Goal: Task Accomplishment & Management: Use online tool/utility

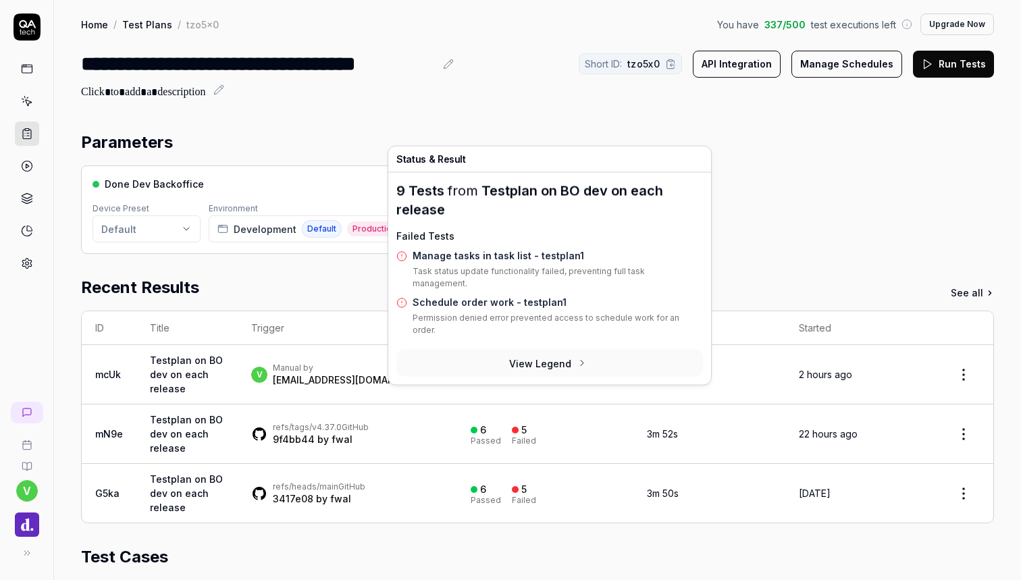
click at [499, 257] on link "Manage tasks in task list - testplan1" at bounding box center [499, 255] width 172 height 11
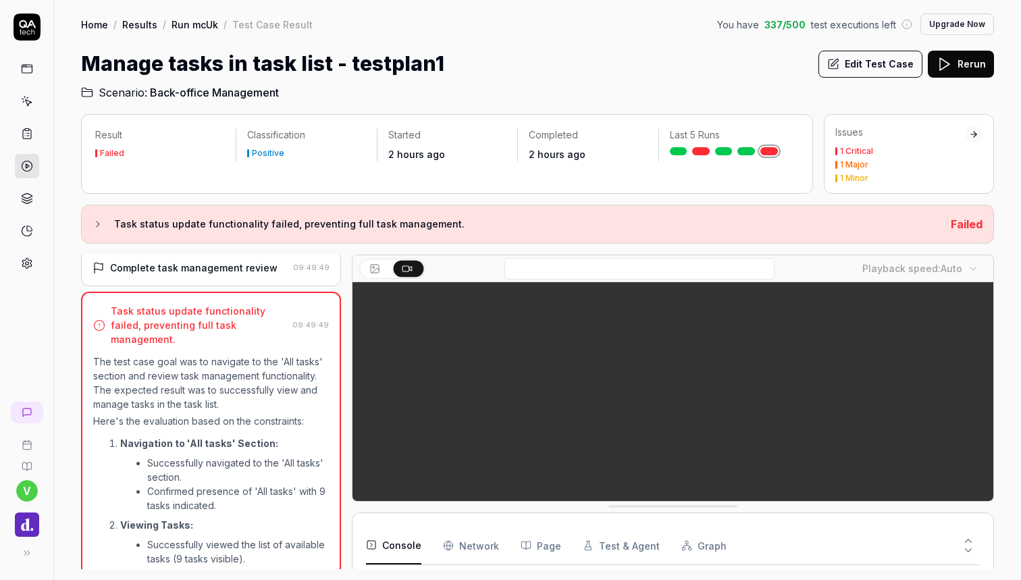
scroll to position [444, 0]
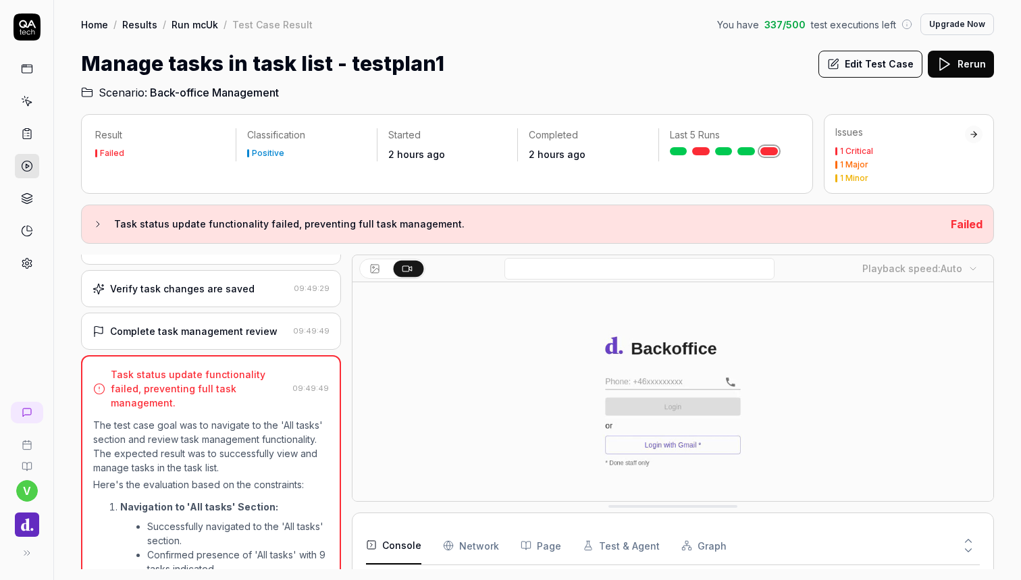
click at [243, 324] on div "Complete task management review" at bounding box center [193, 331] width 167 height 14
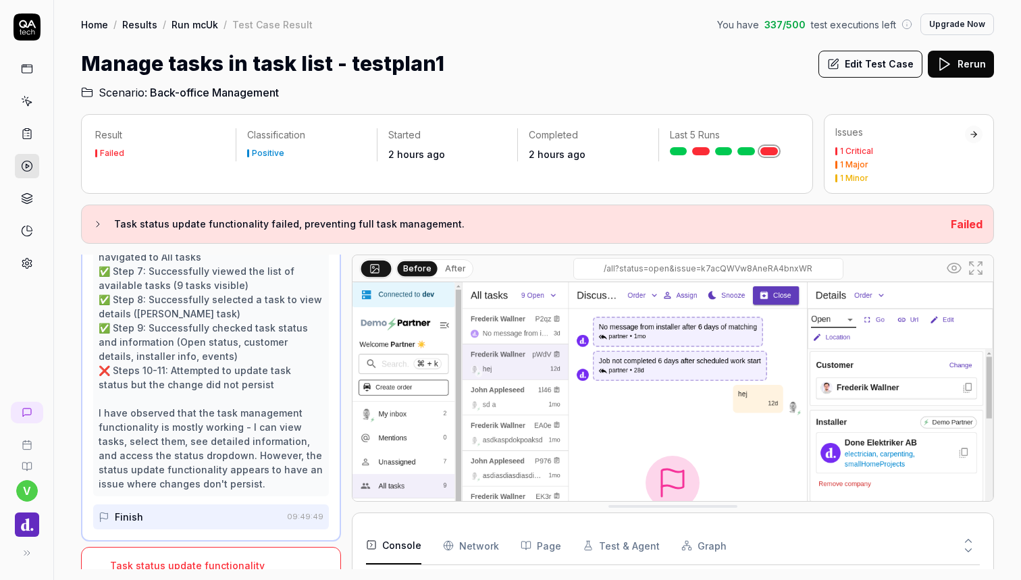
scroll to position [0, 0]
click at [848, 61] on button "Edit Test Case" at bounding box center [871, 64] width 104 height 27
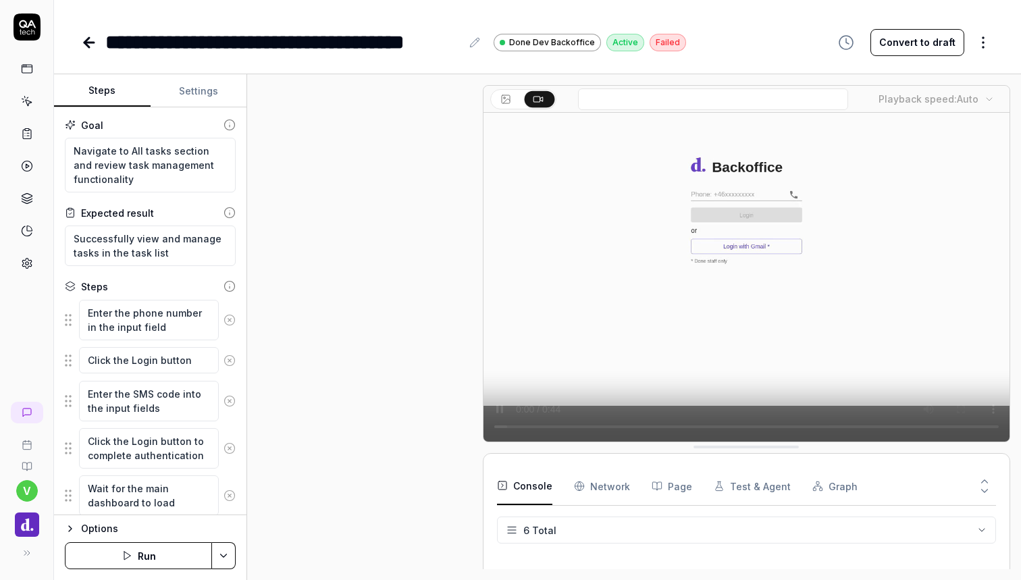
scroll to position [684, 0]
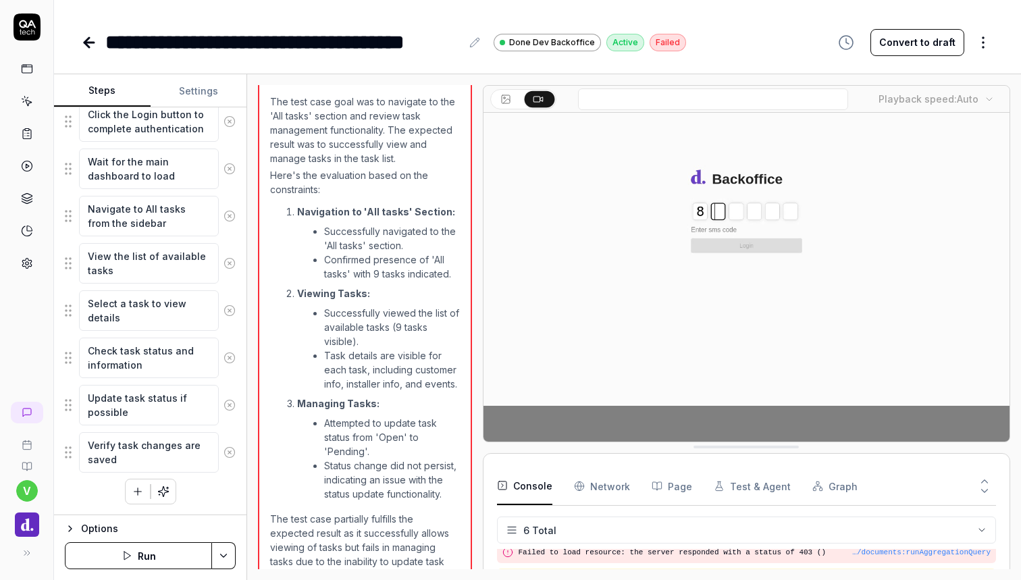
scroll to position [327, 0]
click at [159, 452] on textarea "Verify task changes are saved" at bounding box center [149, 452] width 140 height 41
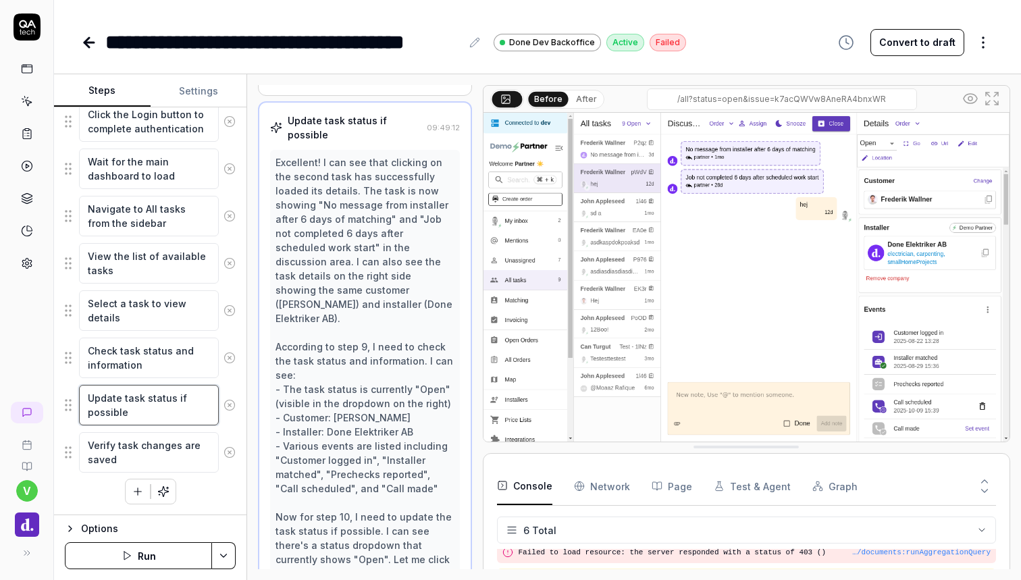
click at [159, 415] on textarea "Update task status if possible" at bounding box center [149, 405] width 140 height 41
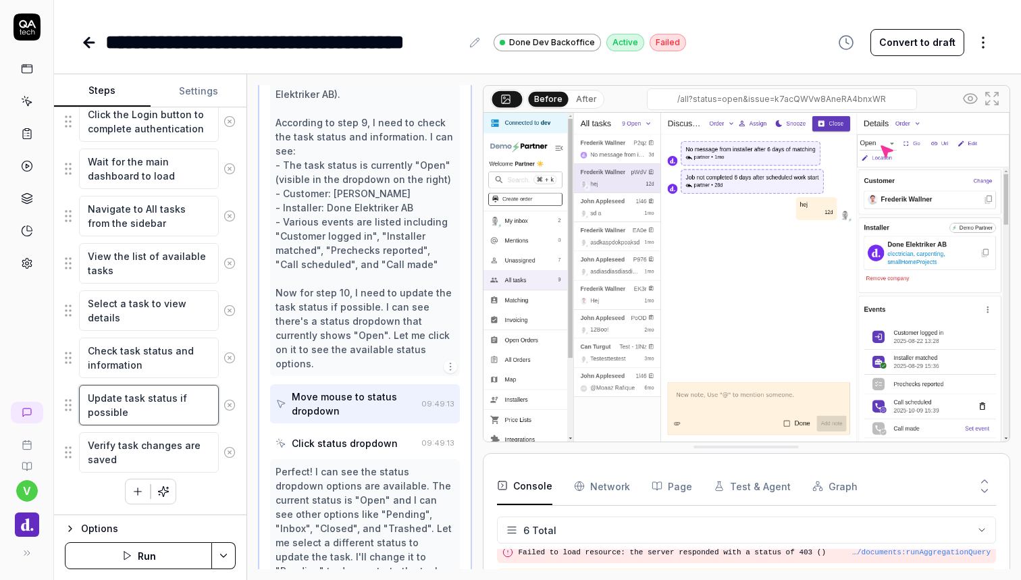
scroll to position [656, 0]
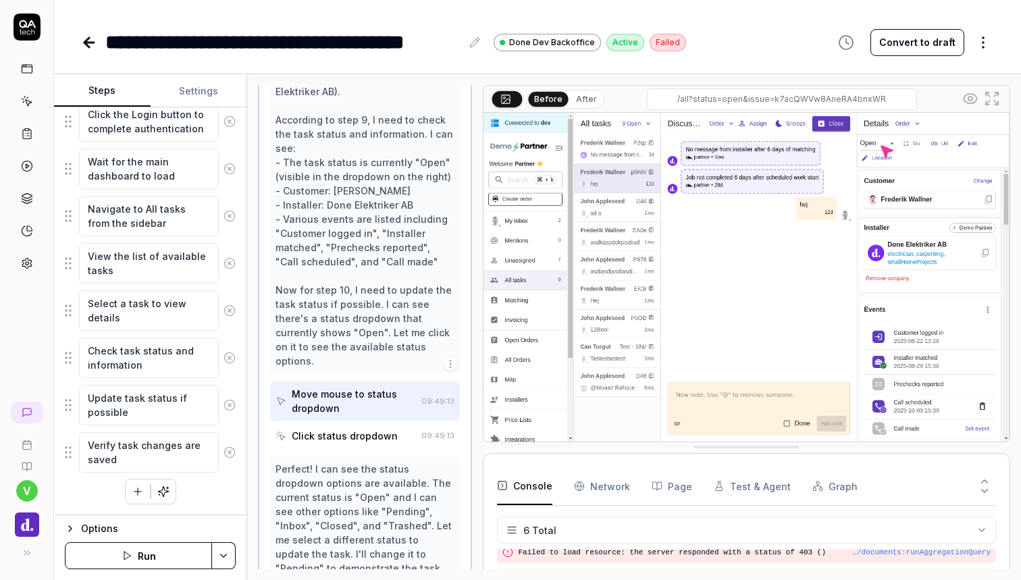
click at [228, 405] on icon at bounding box center [230, 405] width 12 height 12
click at [228, 447] on circle at bounding box center [229, 452] width 10 height 10
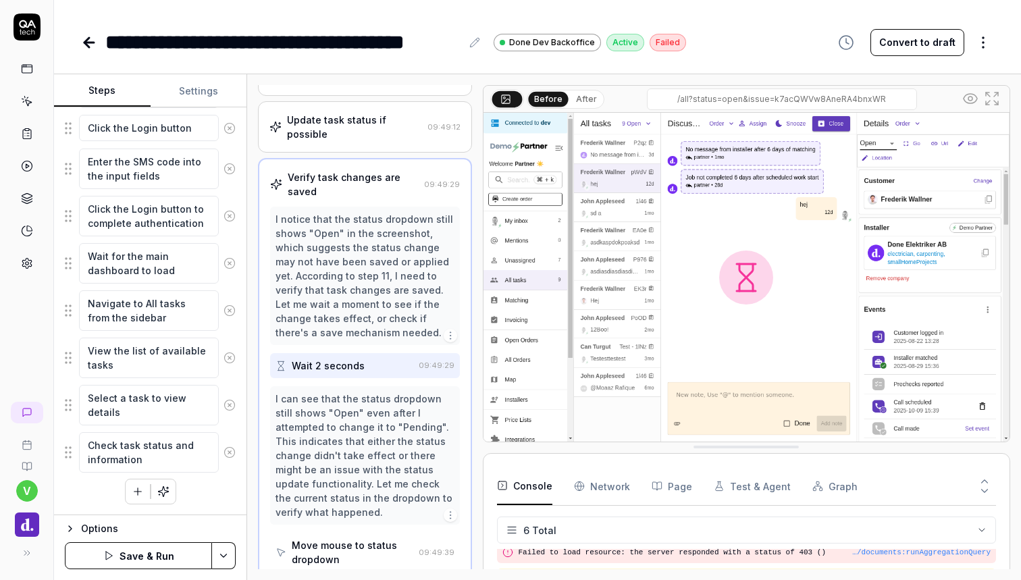
scroll to position [232, 0]
click at [147, 353] on textarea "View the list of available tasks" at bounding box center [149, 358] width 140 height 41
click at [155, 419] on textarea "Select a task to view details" at bounding box center [149, 405] width 140 height 41
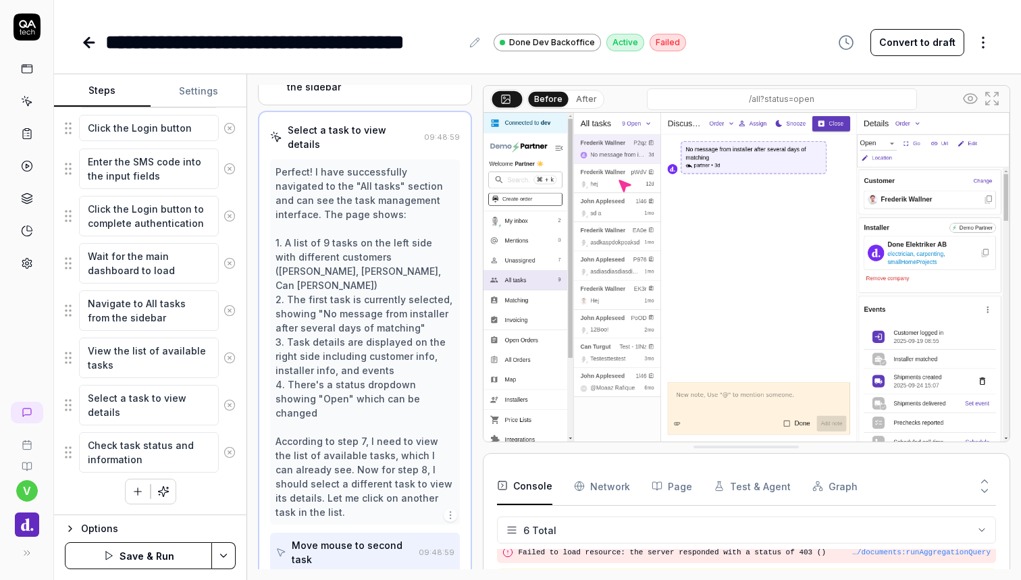
click at [188, 492] on div "Enter the phone number in the input field Click the Login button Enter the SMS …" at bounding box center [150, 286] width 171 height 438
click at [143, 486] on icon "button" at bounding box center [138, 492] width 12 height 12
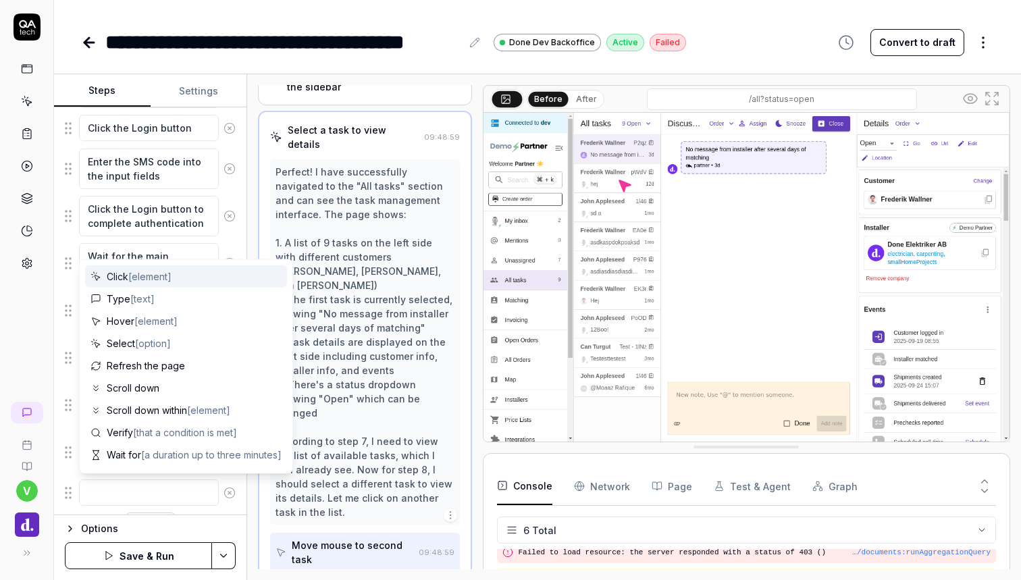
click at [155, 274] on span "[element]" at bounding box center [149, 276] width 43 height 11
type textarea "*"
type textarea "Click"
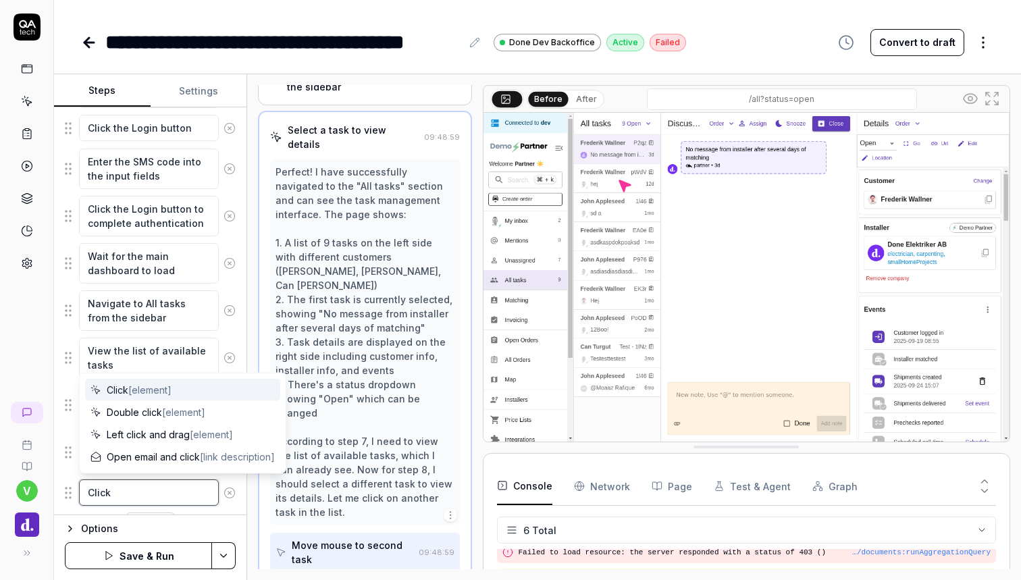
type textarea "*"
type textarea "Click S"
type textarea "*"
type textarea "Click Sn"
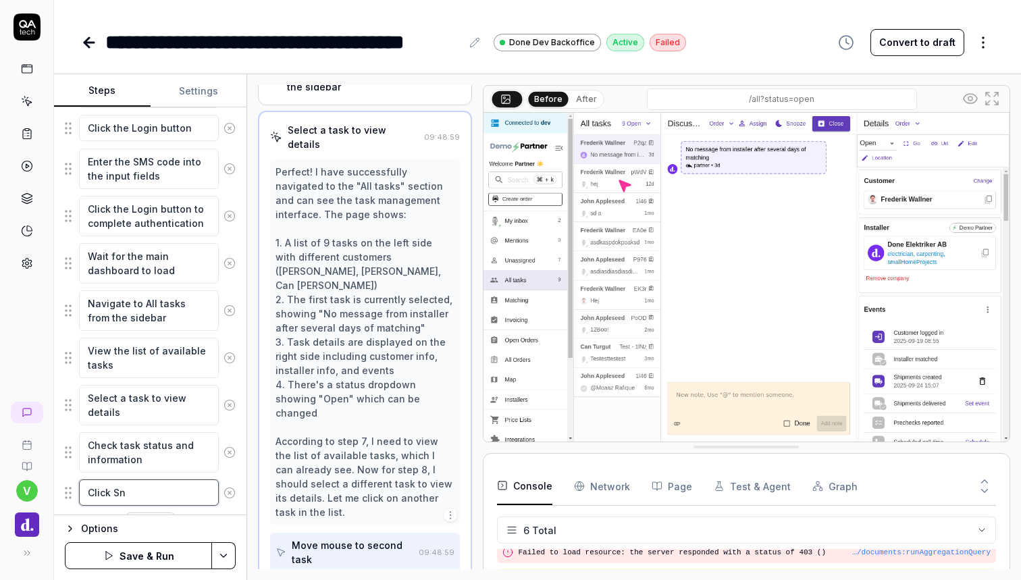
type textarea "*"
type textarea "Click Sno"
type textarea "*"
type textarea "Click Snoo"
type textarea "*"
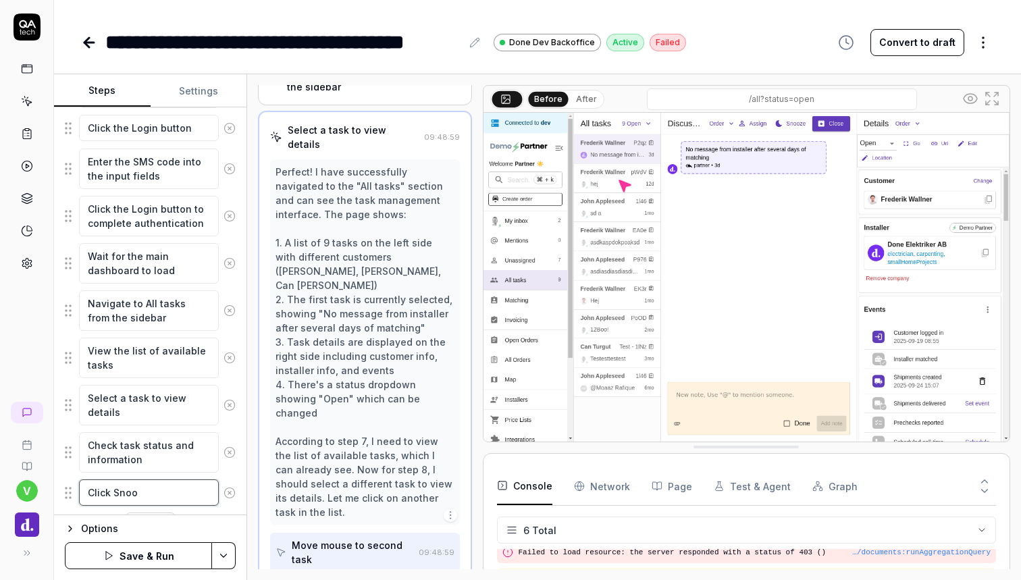
type textarea "Click Snooz"
type textarea "*"
type textarea "Click Snooze"
type textarea "*"
type textarea "Click Snooze"
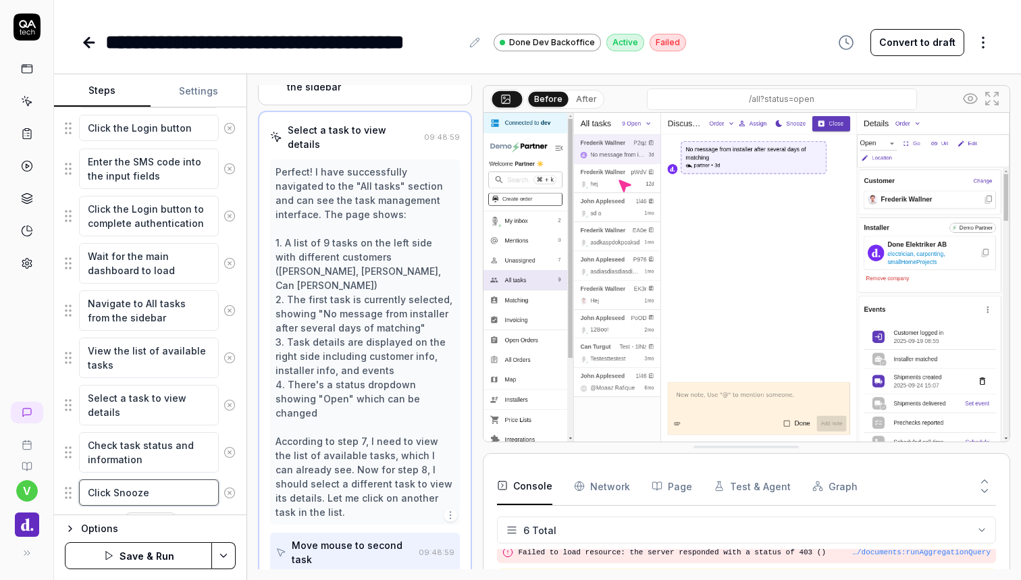
type textarea "*"
type textarea "Click Snooze o"
type textarea "*"
type textarea "Click Snooze o"
type textarea "*"
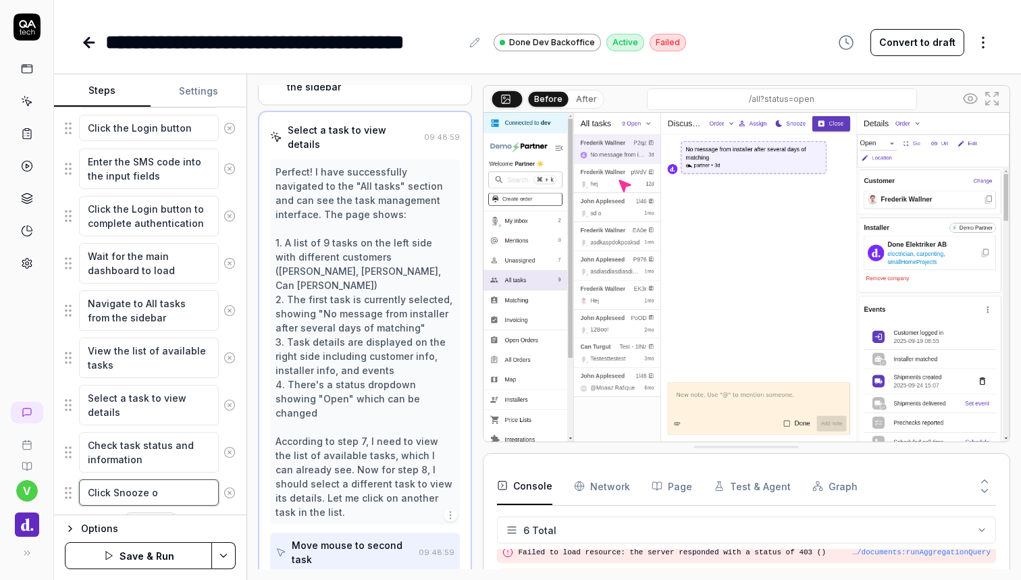
type textarea "Click Snooze o t"
type textarea "*"
type textarea "Click Snooze o ta"
type textarea "*"
type textarea "Click Snooze o tas"
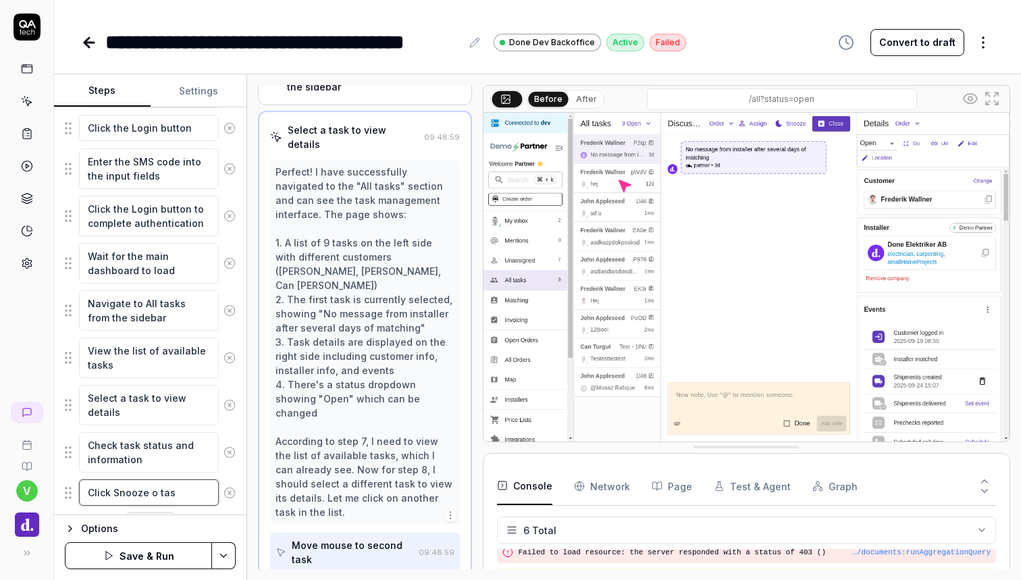
type textarea "*"
type textarea "Click Snooze o task"
type textarea "*"
type textarea "Click Snooze o tas"
type textarea "*"
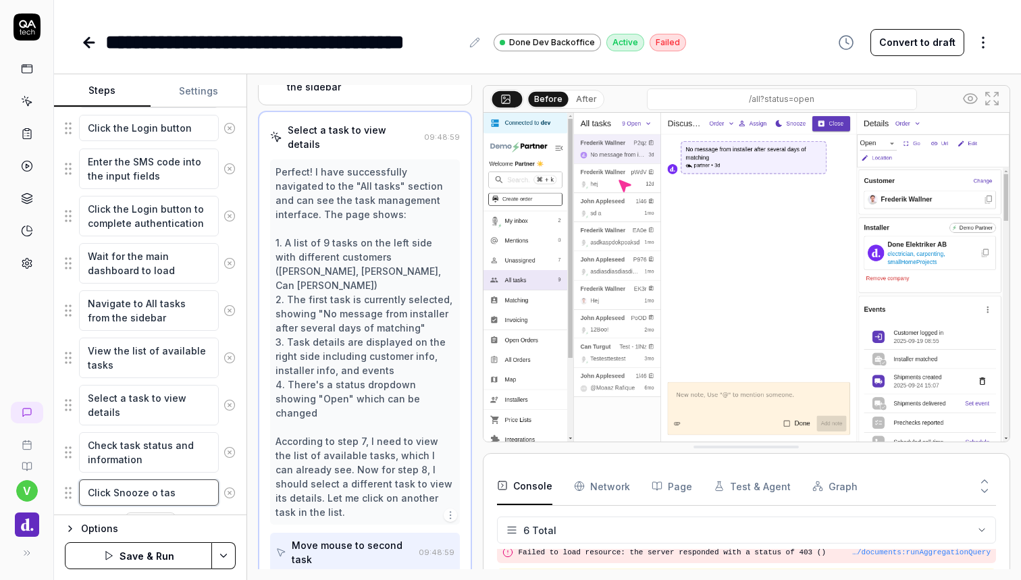
type textarea "Click Snooze o ta"
type textarea "*"
type textarea "Click Snooze o t"
type textarea "*"
type textarea "Click Snooze o"
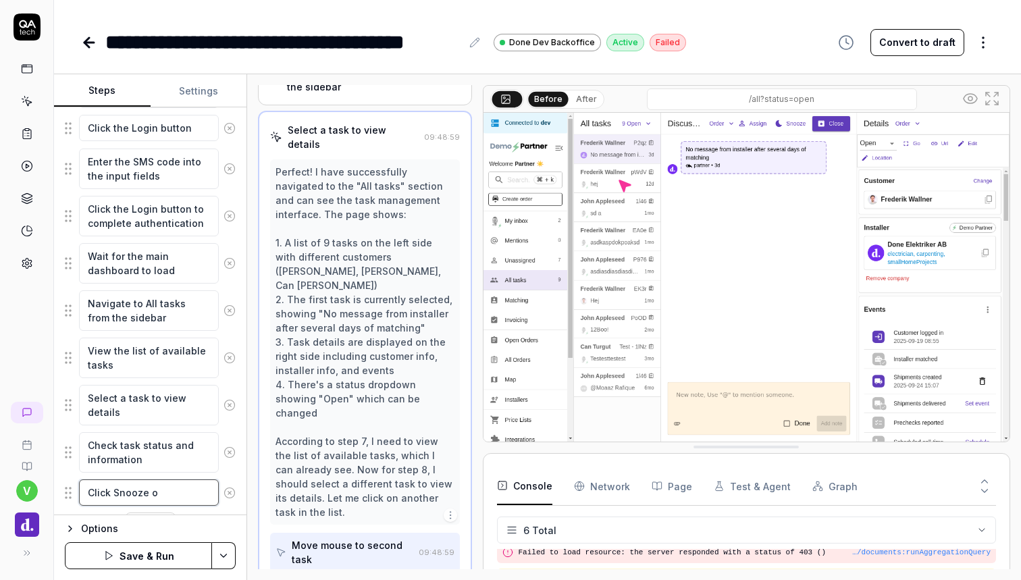
type textarea "*"
type textarea "Click Snooze o"
type textarea "*"
type textarea "Click Snooze on"
type textarea "*"
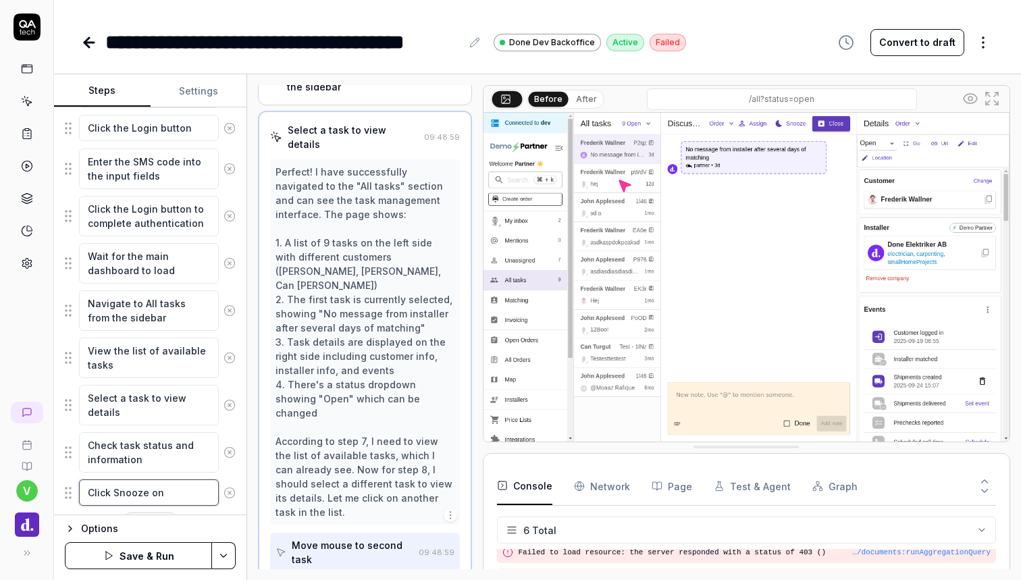
type textarea "Click Snooze on"
type textarea "*"
type textarea "Click Snooze on t"
type textarea "*"
type textarea "Click Snooze on ta"
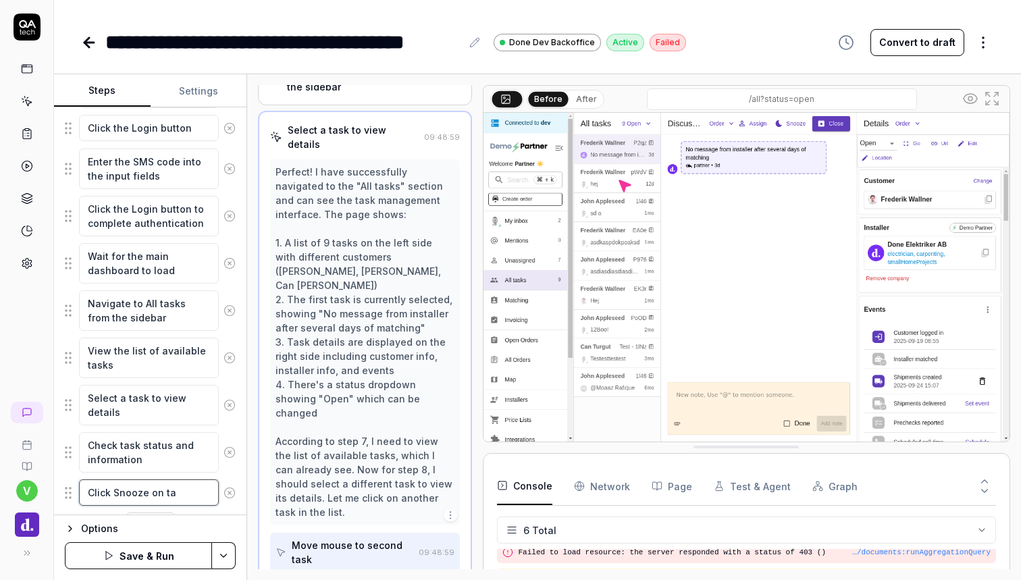
type textarea "*"
type textarea "Click Snooze on tas"
type textarea "*"
type textarea "Click Snooze on task"
type textarea "*"
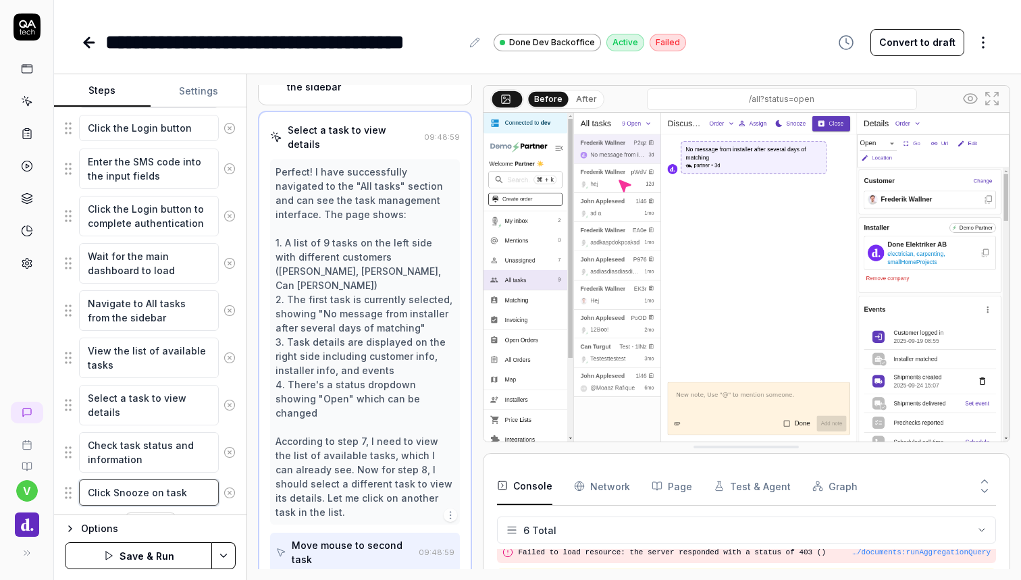
type textarea "Click Snooze on task,"
type textarea "*"
type textarea "Click Snooze on task,"
type textarea "*"
type textarea "Click Snooze on task,"
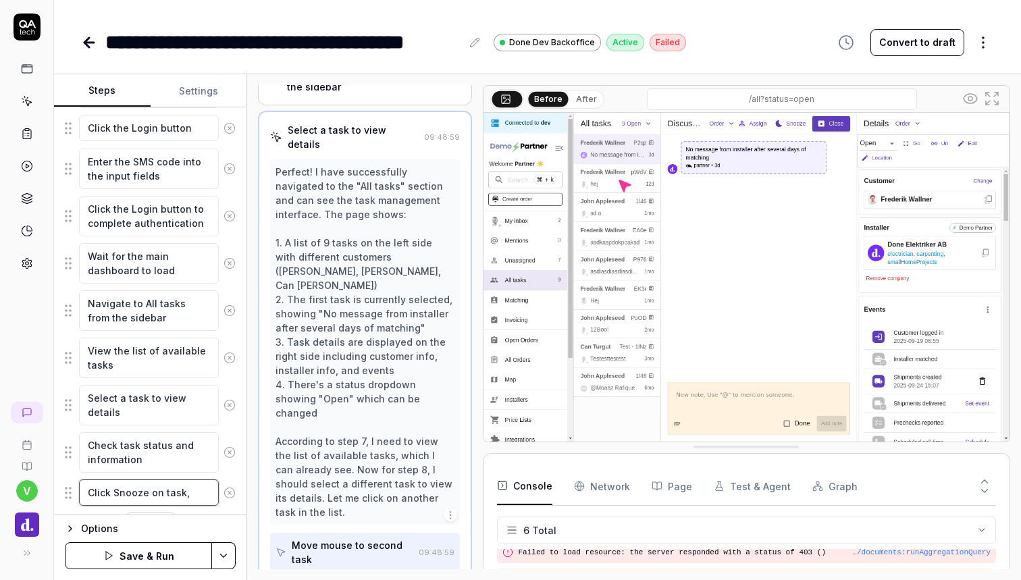
type textarea "*"
type textarea "Click Snooze on task"
type textarea "*"
type textarea "Click Snooze on task,"
type textarea "*"
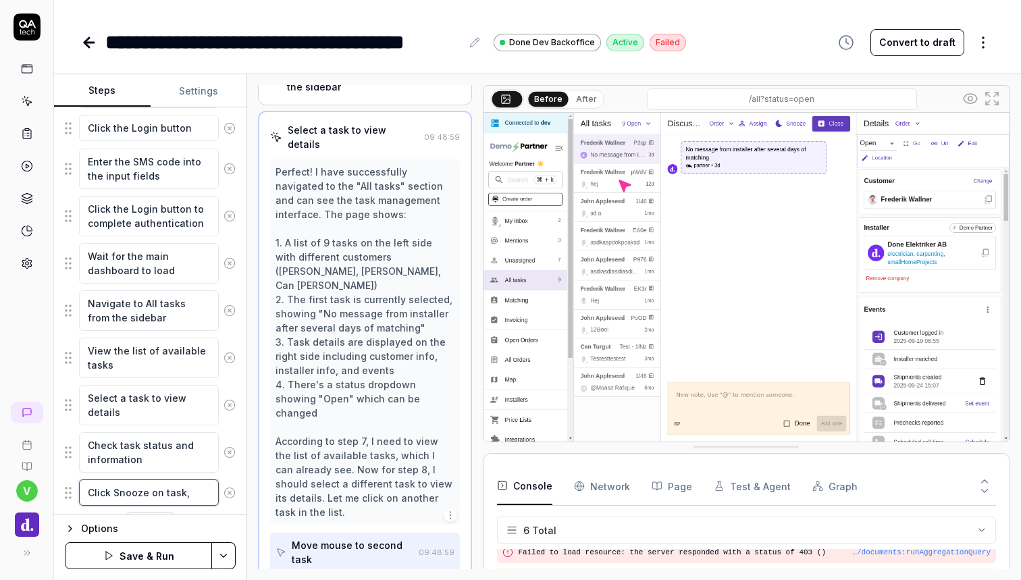
type textarea "Click Snooze on task,"
type textarea "*"
type textarea "Click Snooze on task, s"
type textarea "*"
type textarea "Click Snooze on task, se"
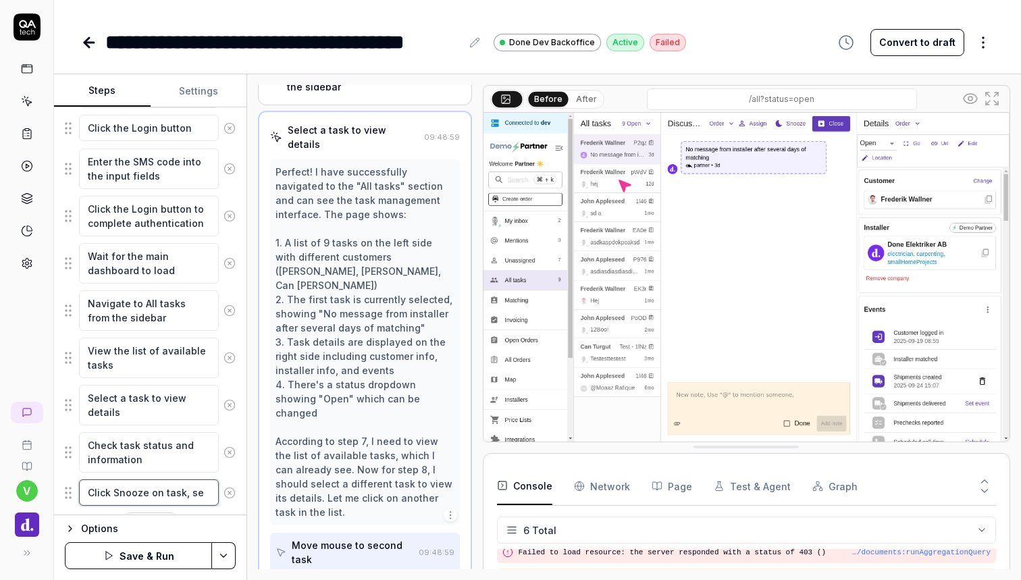
type textarea "*"
type textarea "Click Snooze on task, sel"
type textarea "*"
type textarea "Click Snooze on task, sele"
type textarea "*"
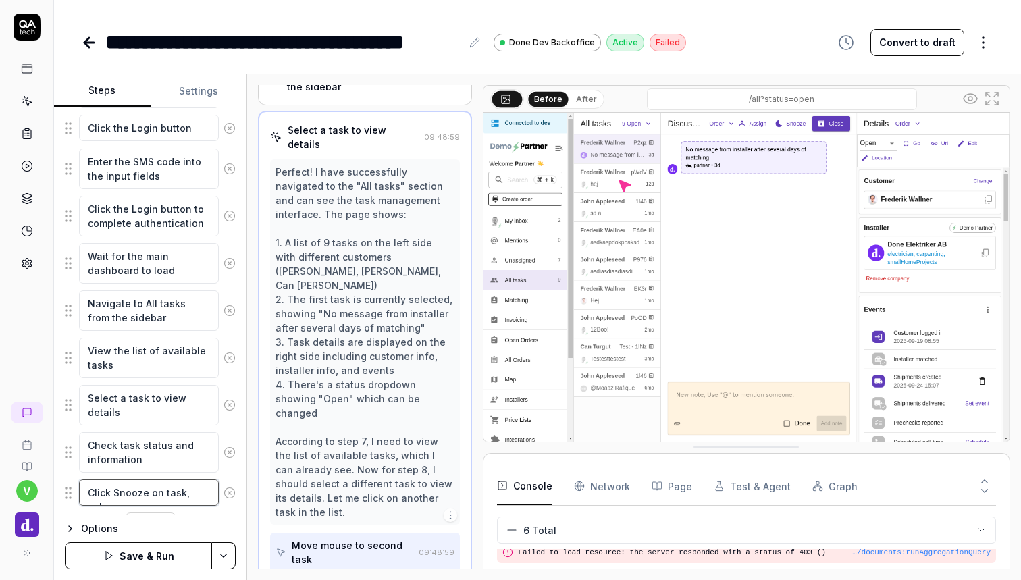
type textarea "Click Snooze on task, selec"
type textarea "*"
type textarea "Click Snooze on task, select"
type textarea "*"
type textarea "Click Snooze on task, select"
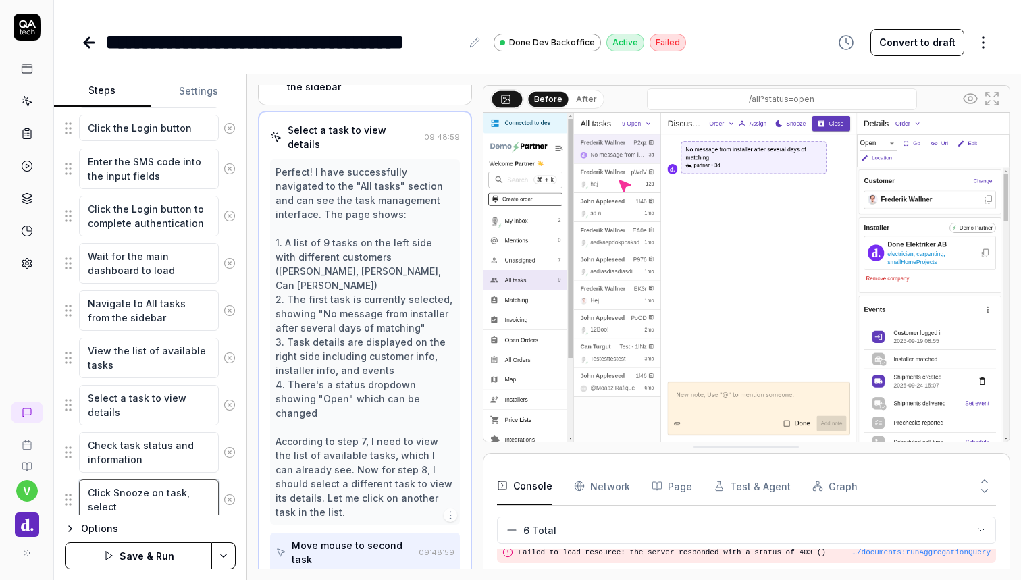
type textarea "*"
type textarea "Click Snooze on task, select c"
type textarea "*"
type textarea "Click Snooze on task, select cu"
type textarea "*"
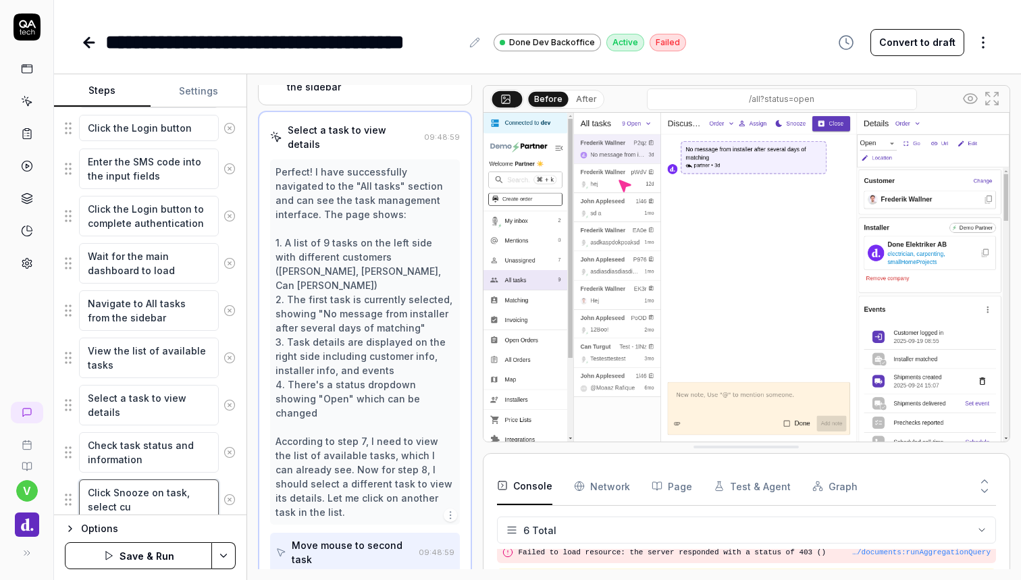
type textarea "Click Snooze on task, select cus"
type textarea "*"
type textarea "Click Snooze on task, select cuso"
type textarea "*"
type textarea "Click Snooze on task, select cusom"
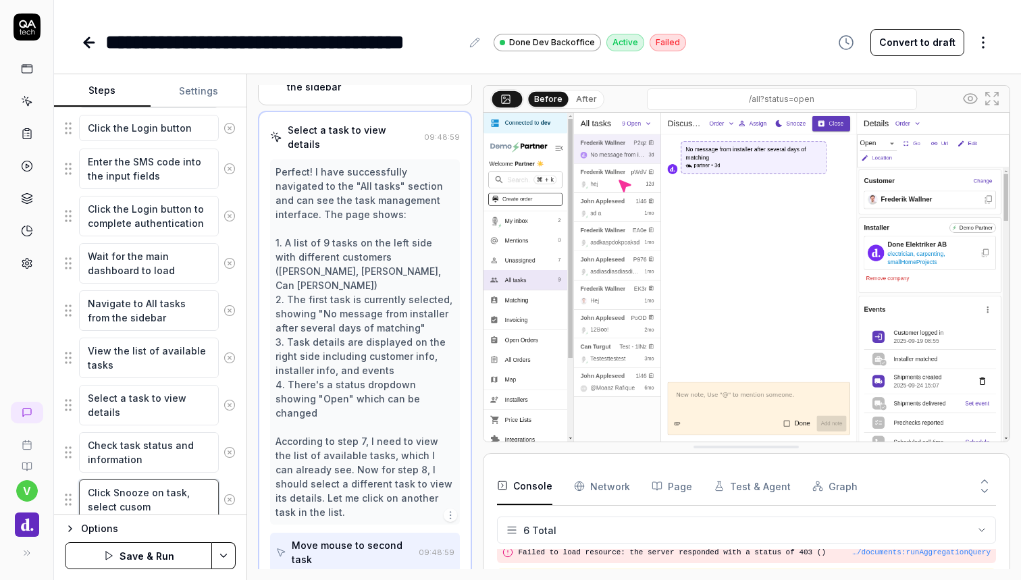
type textarea "*"
type textarea "Click Snooze on task, select cuso"
type textarea "*"
type textarea "Click Snooze on task, select cus"
type textarea "*"
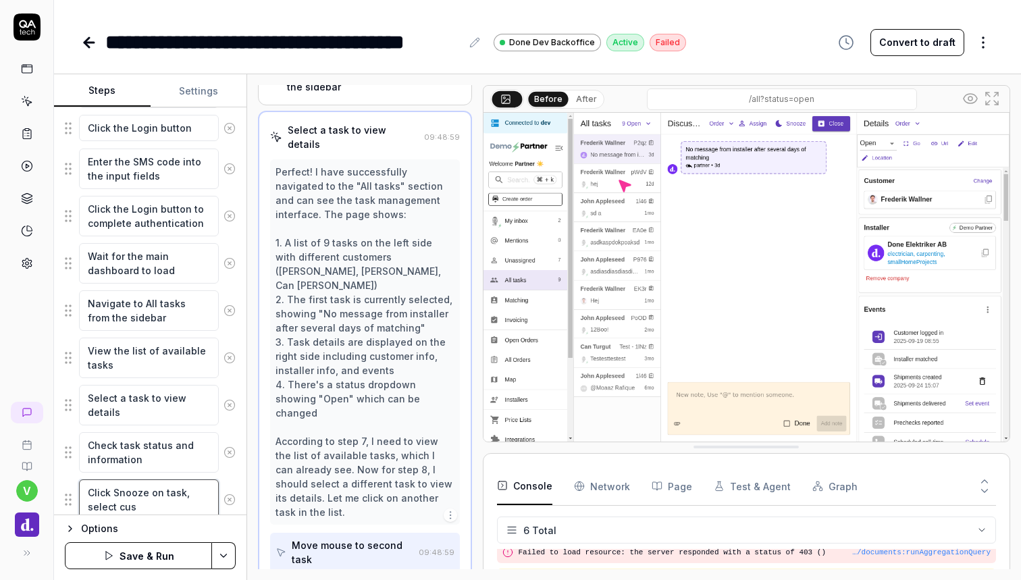
type textarea "Click Snooze on task, select cust"
type textarea "*"
type textarea "Click Snooze on task, select custo"
type textarea "*"
type textarea "Click Snooze on task, select custom"
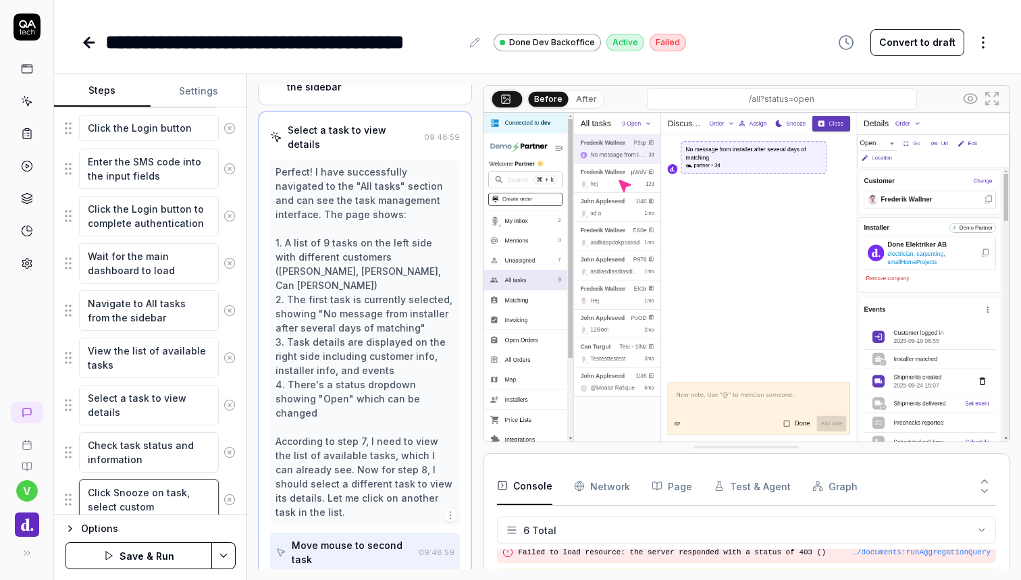
type textarea "*"
type textarea "Click Snooze on task, select customd"
type textarea "*"
type textarea "Click Snooze on task, select customda"
type textarea "*"
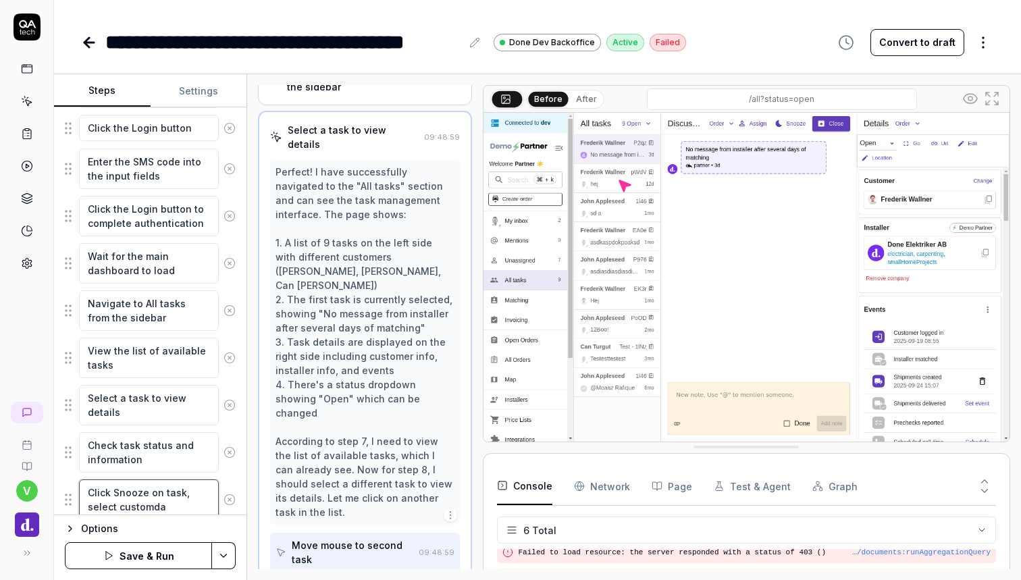
type textarea "Click Snooze on task, select customdat"
type textarea "*"
type textarea "Click Snooze on task, select customdata"
type textarea "*"
type textarea "Click Snooze on task, select customdat"
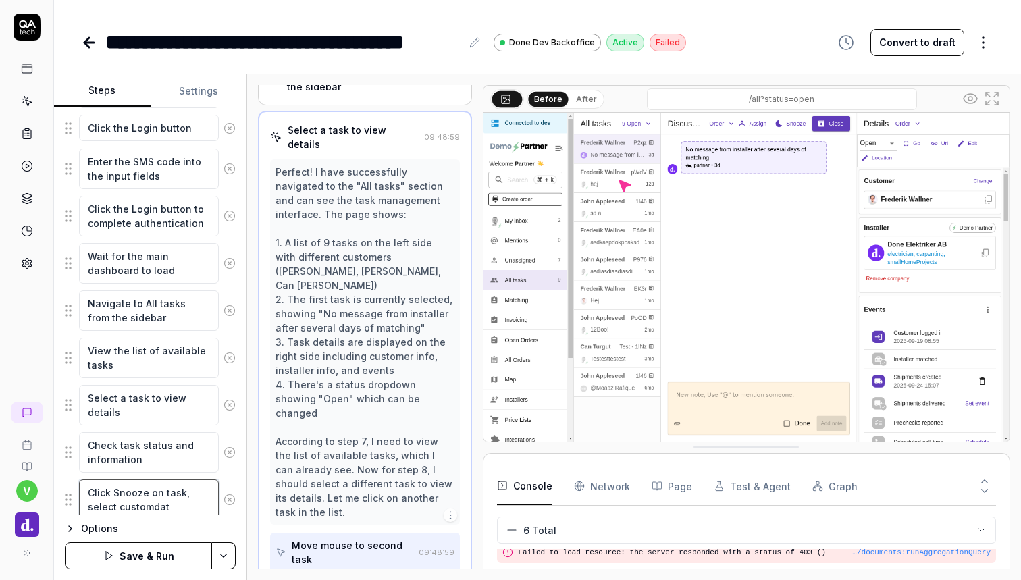
type textarea "*"
type textarea "Click Snooze on task, select customdate"
type textarea "*"
type textarea "Click Snooze on task, select customdat"
type textarea "*"
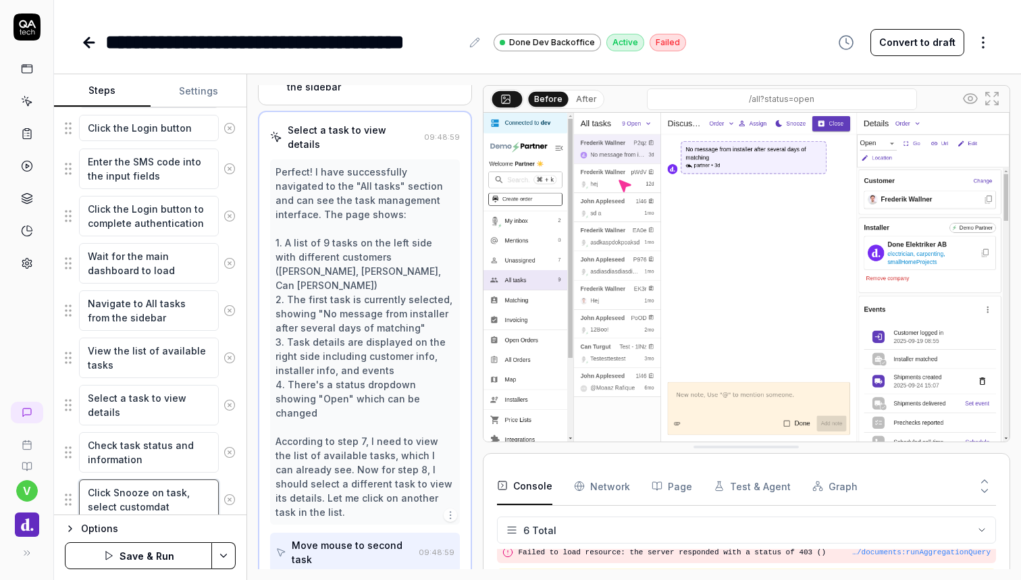
type textarea "Click Snooze on task, select customda"
type textarea "*"
type textarea "Click Snooze on task, select customd"
type textarea "*"
type textarea "Click Snooze on task, select custom"
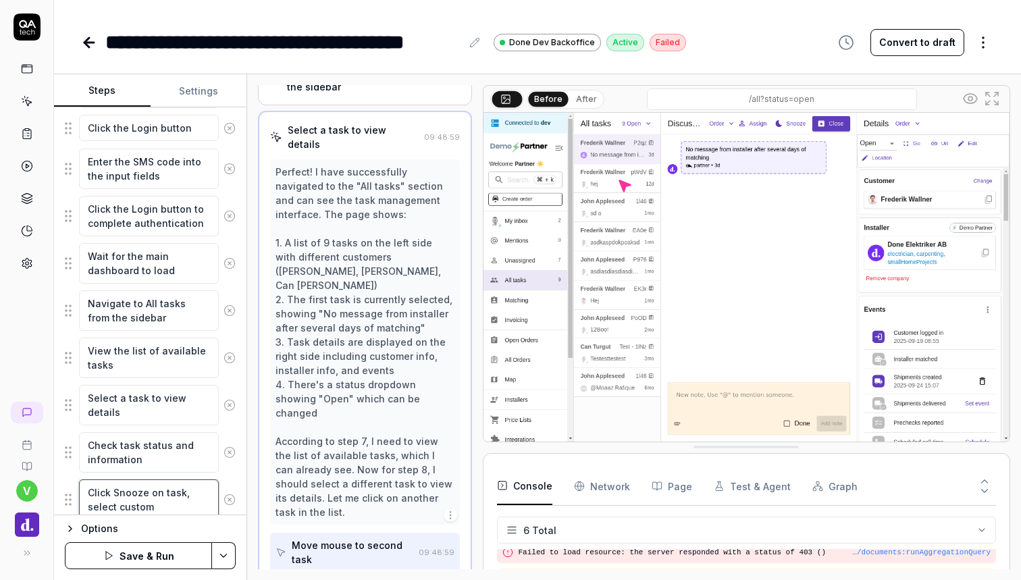
type textarea "*"
type textarea "Click Snooze on task, select custom"
type textarea "*"
type textarea "Click Snooze on task, select custom d"
type textarea "*"
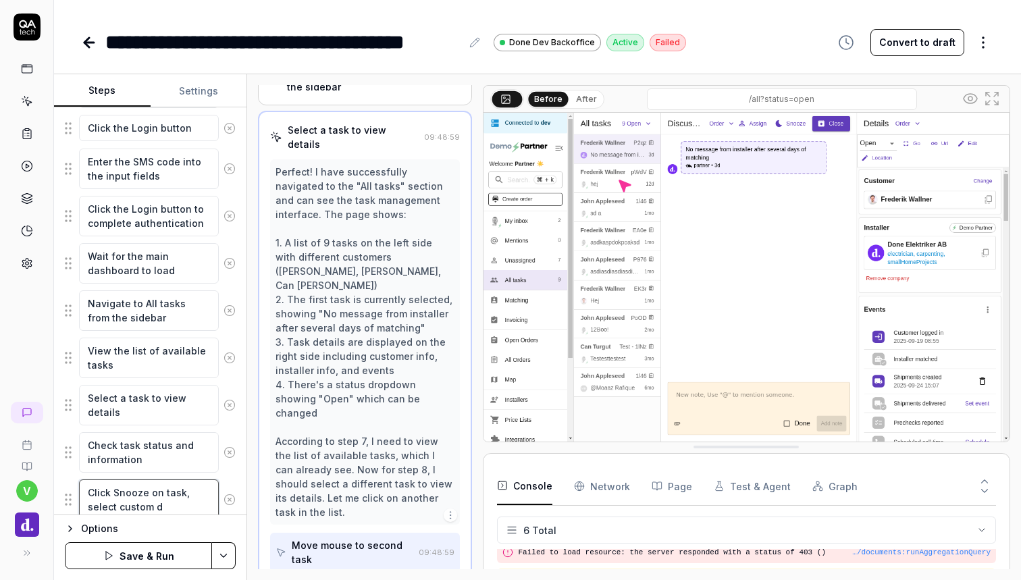
type textarea "Click Snooze on task, select custom da"
type textarea "*"
type textarea "Click Snooze on task, select custom dat"
type textarea "*"
type textarea "Click Snooze on task, select custom date"
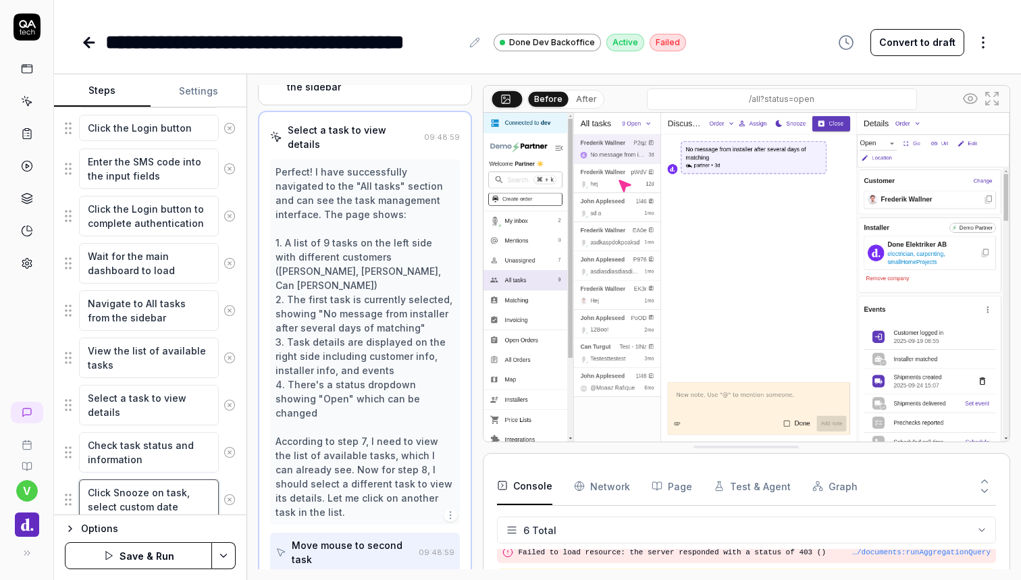
type textarea "*"
type textarea "Click Snooze on task, select custom dat"
type textarea "*"
type textarea "Click Snooze on task, select custom da"
type textarea "*"
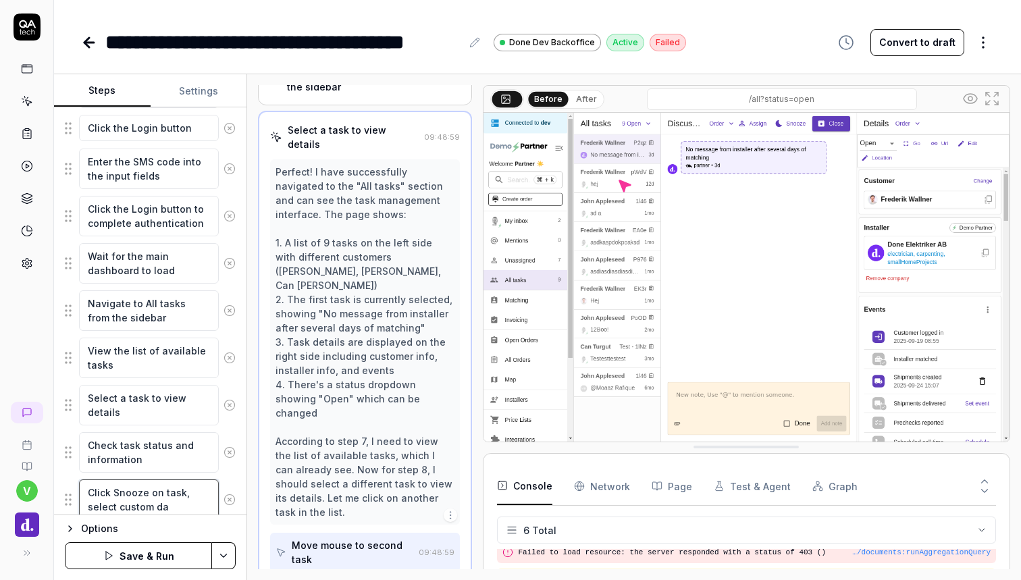
type textarea "Click Snooze on task, select custom d"
type textarea "*"
type textarea "Click Snooze on task, select custom"
type textarea "*"
type textarea "Click Snooze on task, select custom"
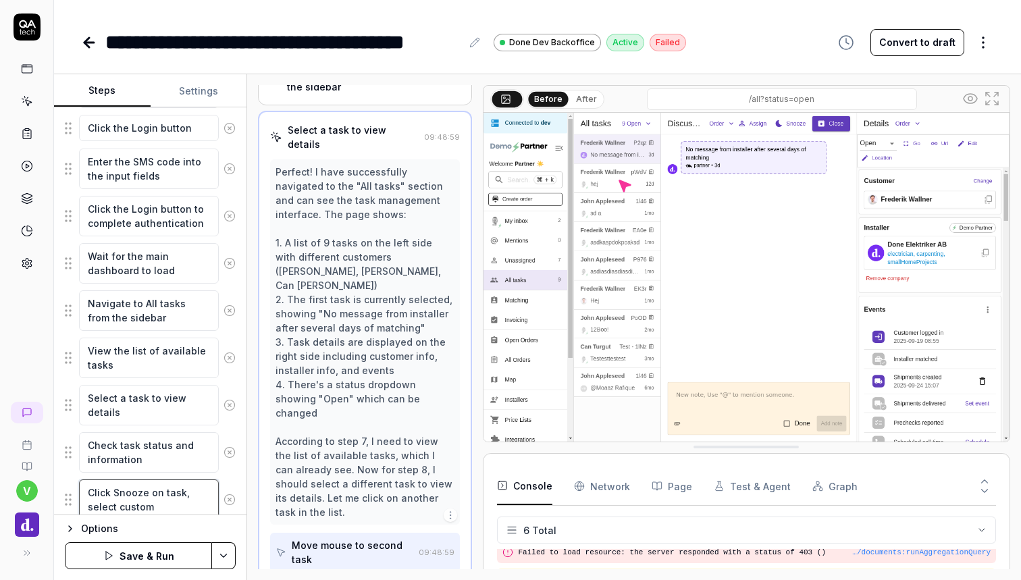
type textarea "*"
type textarea "Click Snooze on task, select custo"
type textarea "*"
type textarea "Click Snooze on task, select cust"
type textarea "*"
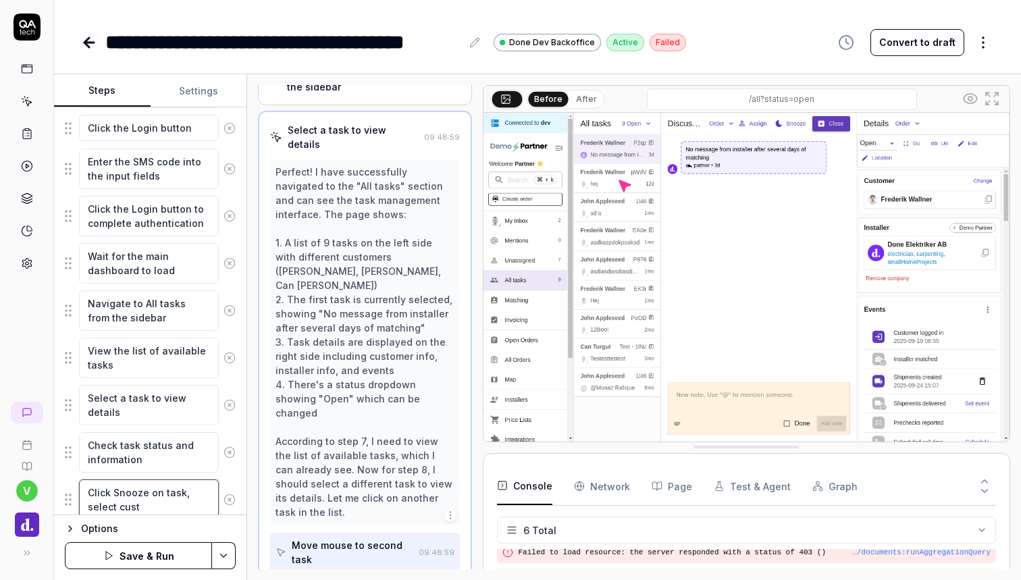
type textarea "Click Snooze on task, select cus"
type textarea "*"
type textarea "Click Snooze on task, select cu"
type textarea "*"
type textarea "Click Snooze on task, select c"
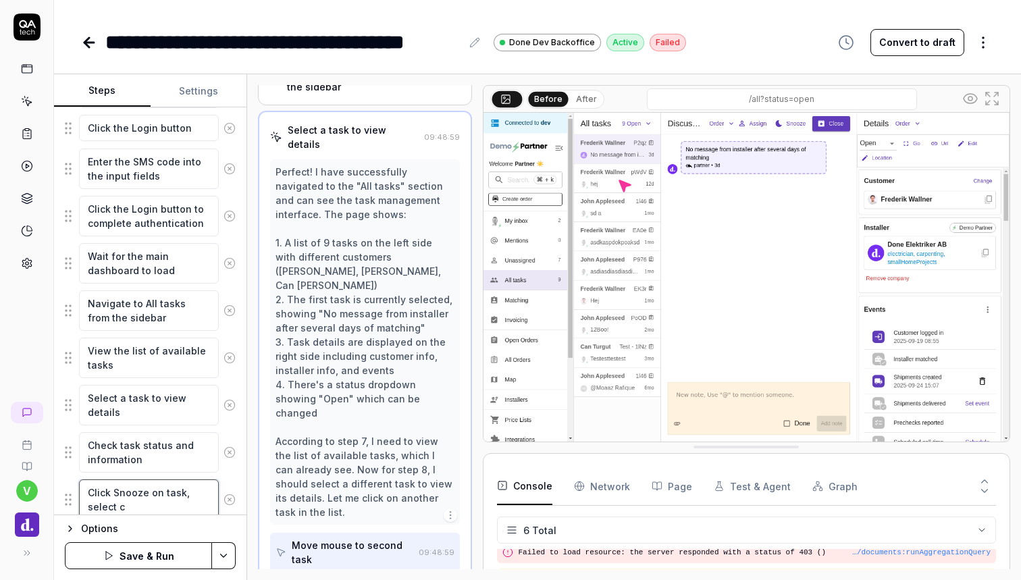
type textarea "*"
type textarea "Click Snooze on task, select"
type textarea "*"
type textarea "Click Snooze on task, select o"
type textarea "*"
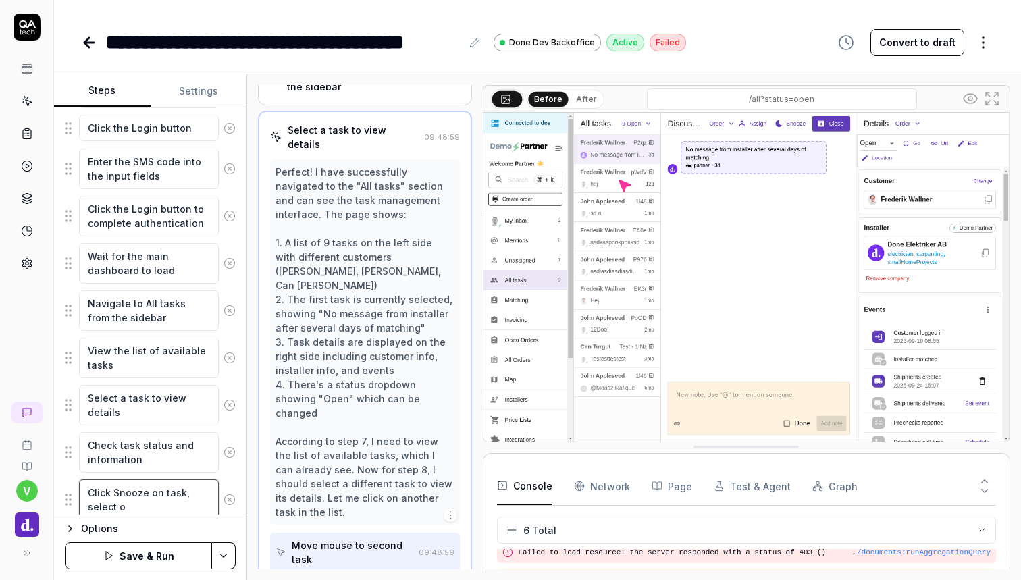
type textarea "Click Snooze on task, select on"
type textarea "*"
type textarea "Click Snooze on task, select one"
type textarea "*"
type textarea "Click Snooze on task, select one"
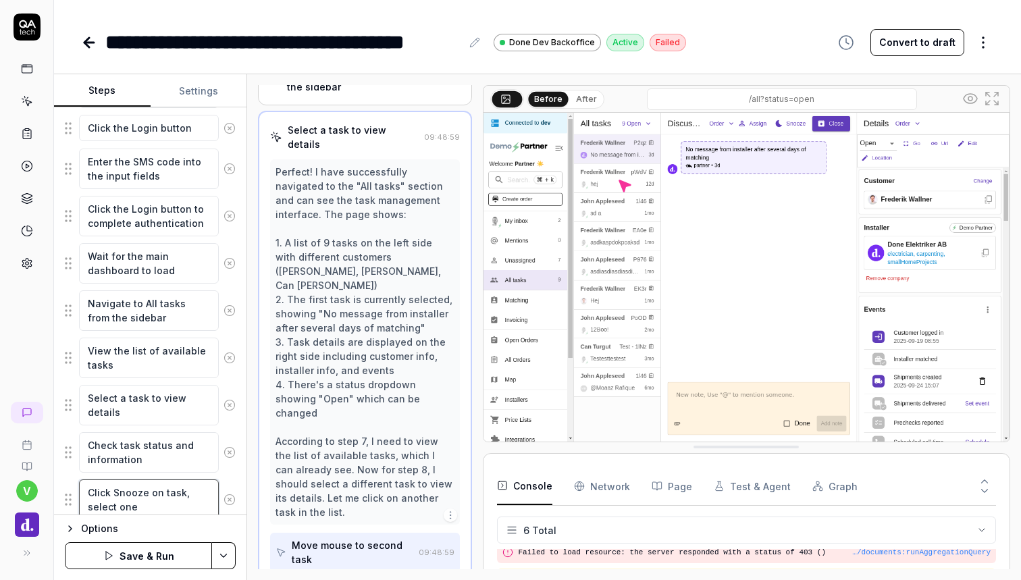
type textarea "*"
type textarea "Click Snooze on task, select one w"
type textarea "*"
type textarea "Click Snooze on task, select one we"
type textarea "*"
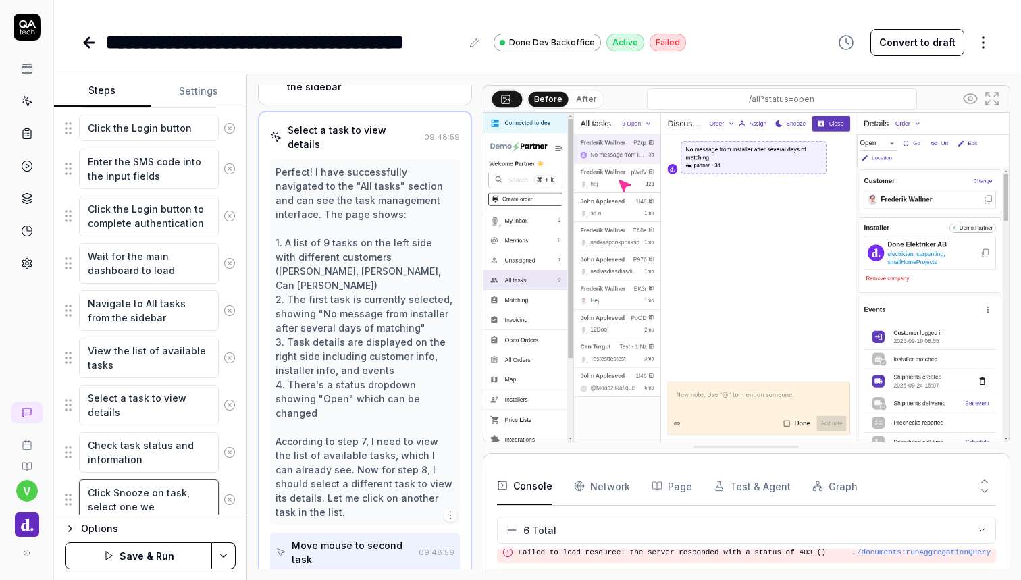
type textarea "Click Snooze on task, select one wee"
type textarea "*"
type textarea "Click Snooze on task, select one week"
type textarea "*"
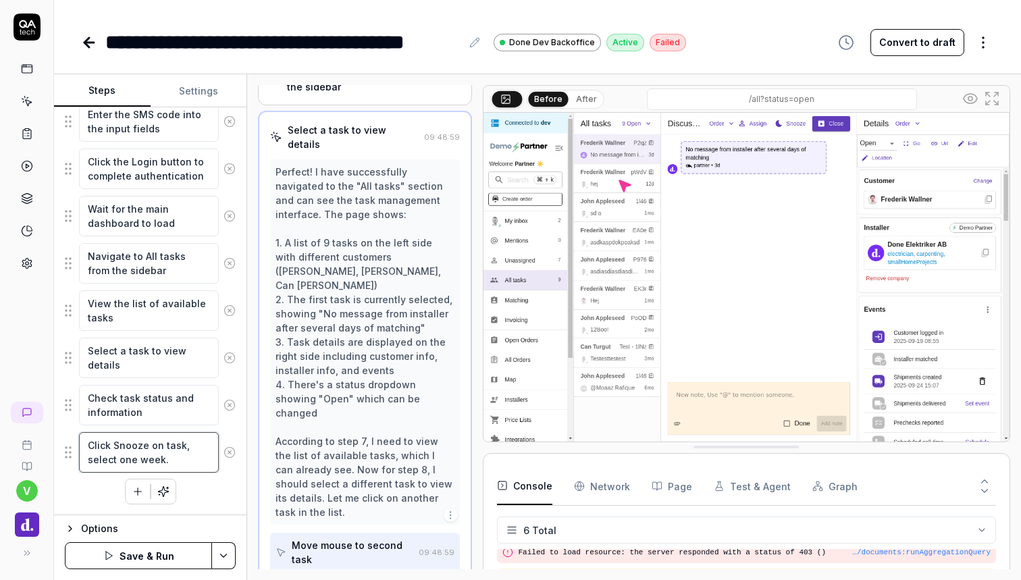
scroll to position [280, 0]
type textarea "Click Snooze on task, select one week."
click at [135, 495] on icon "button" at bounding box center [138, 492] width 12 height 12
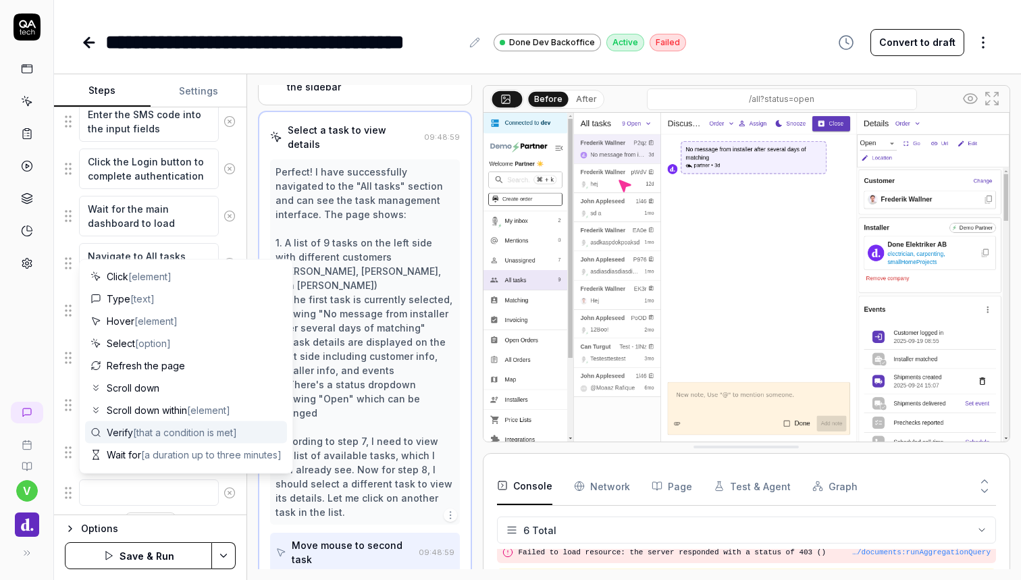
click at [144, 431] on span "[that a condition is met]" at bounding box center [185, 432] width 104 height 11
type textarea "*"
type textarea "Verify"
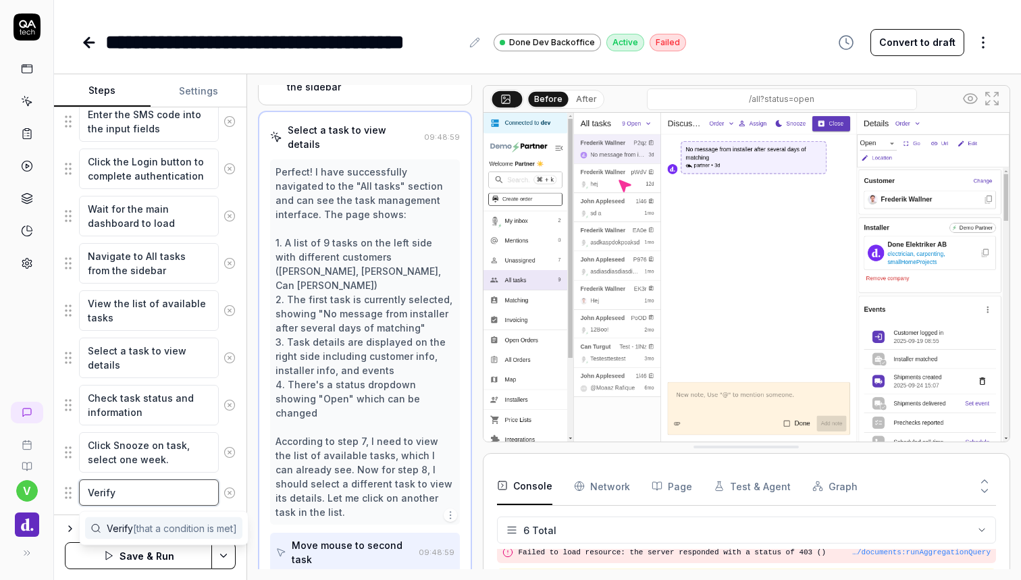
type textarea "*"
type textarea "Verify T"
type textarea "*"
type textarea "Verify Th"
type textarea "*"
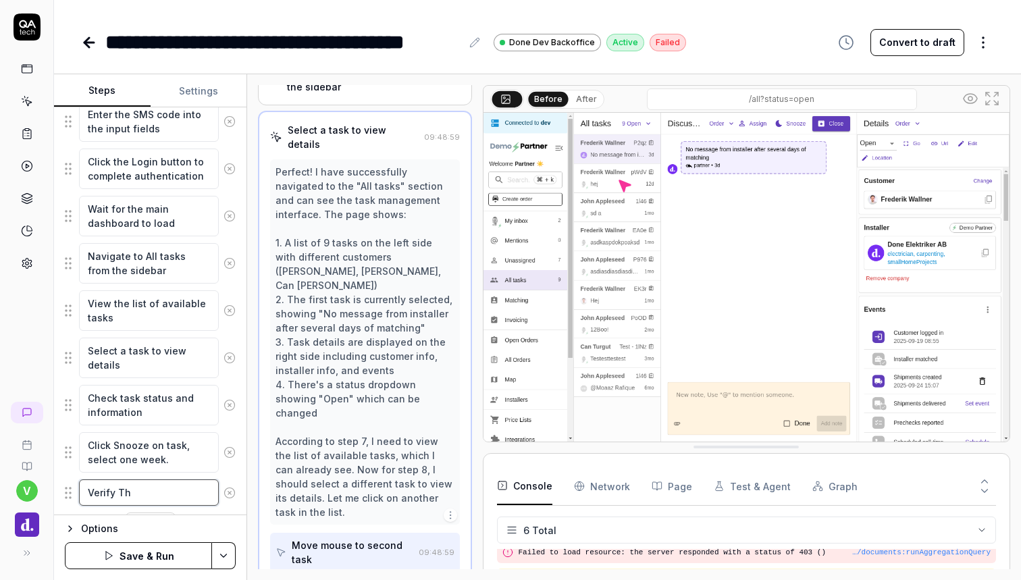
type textarea "Verify Tha"
type textarea "*"
type textarea "Verify That"
type textarea "*"
type textarea "Verify Tha"
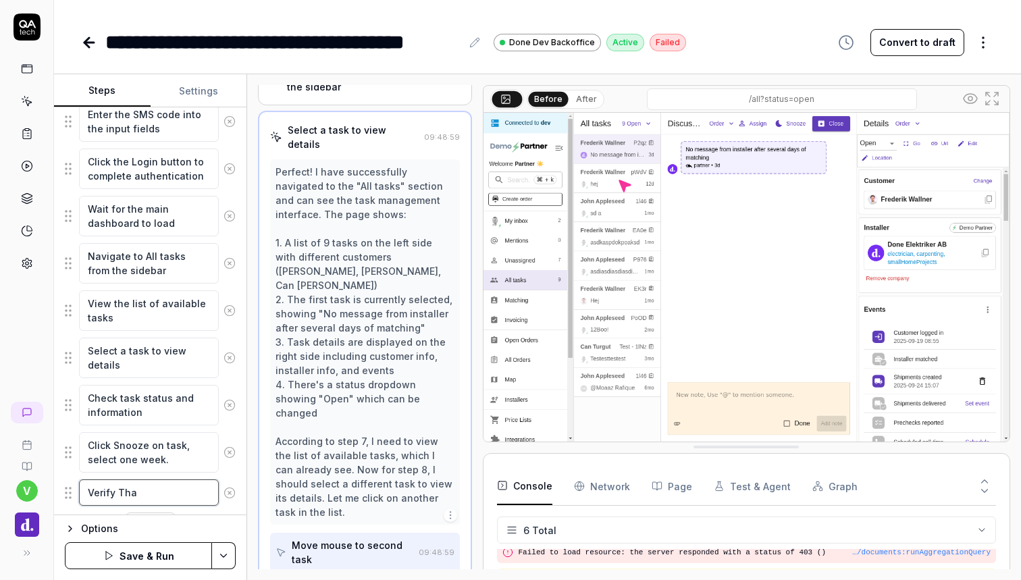
type textarea "*"
type textarea "Verify Th"
type textarea "*"
type textarea "Verify T"
type textarea "*"
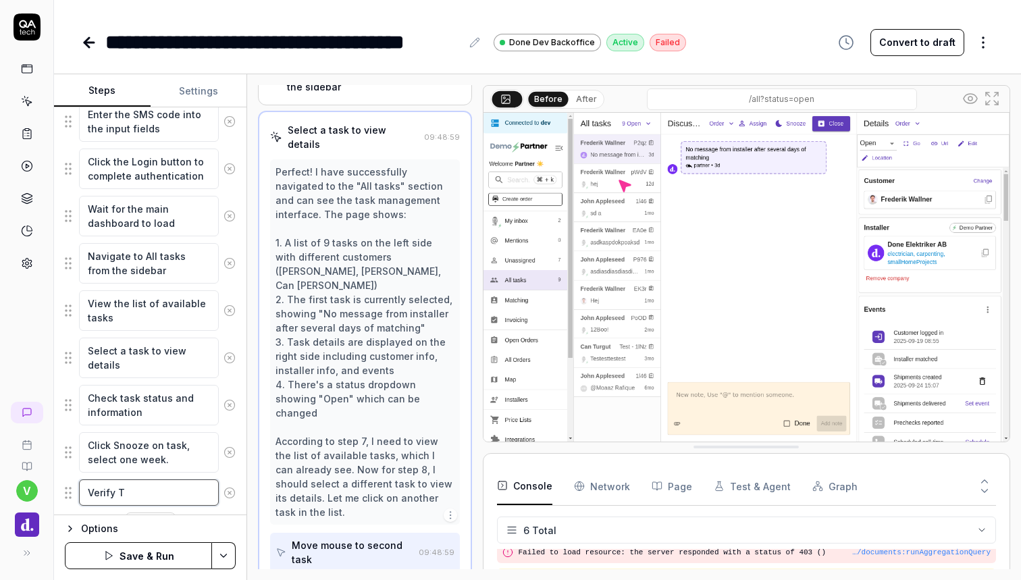
type textarea "Verify"
type textarea "*"
type textarea "Verify t"
type textarea "*"
type textarea "Verify th"
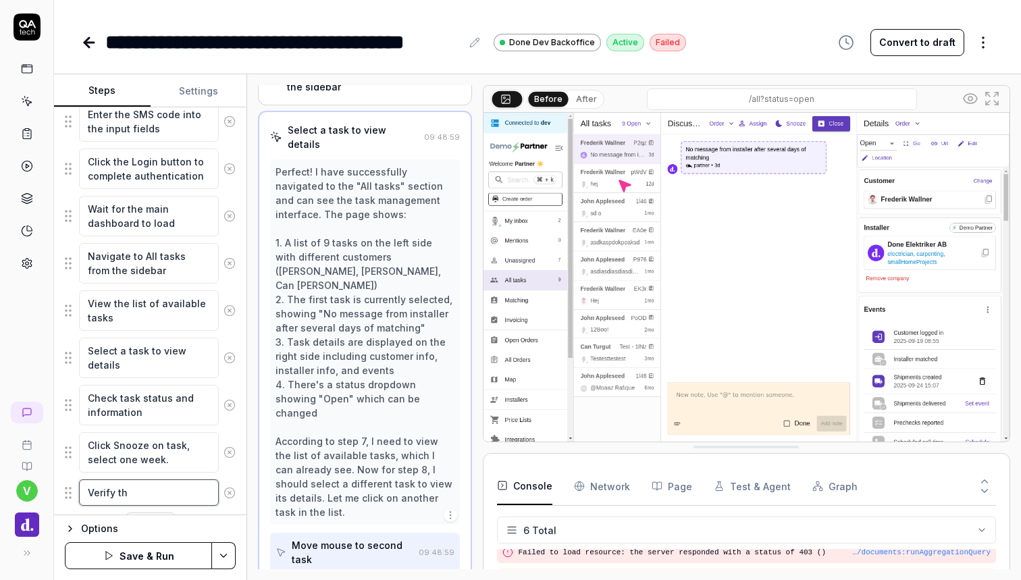
type textarea "*"
type textarea "Verify tha"
type textarea "*"
type textarea "Verify that"
type textarea "*"
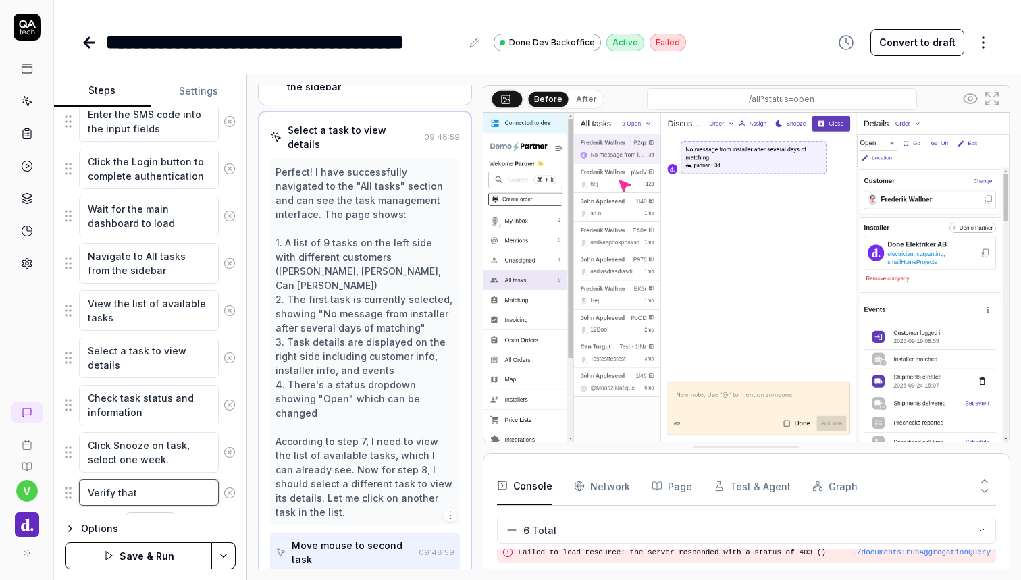
type textarea "Verify that"
type textarea "*"
type textarea "Verify that t"
type textarea "*"
type textarea "Verify that th"
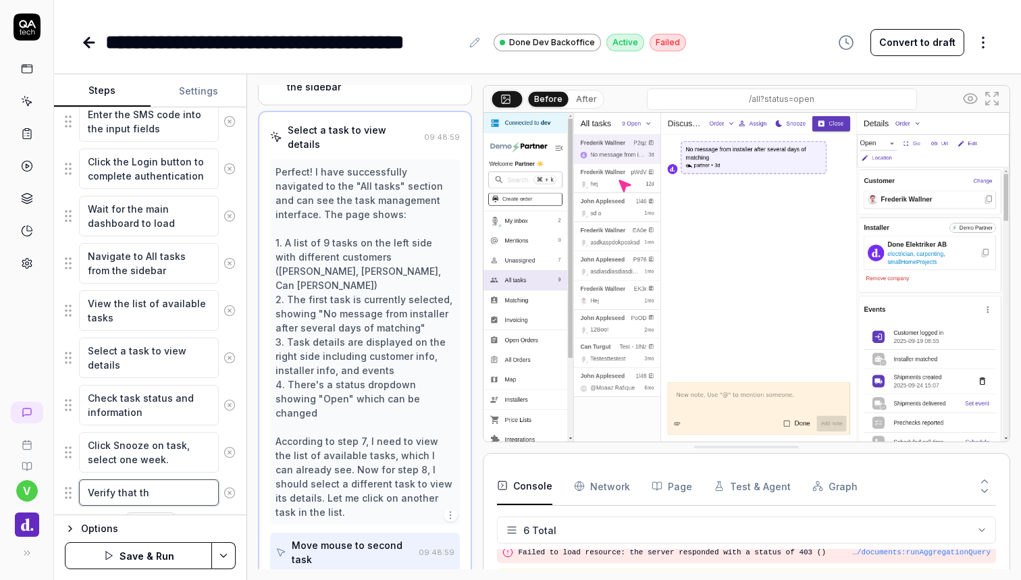
type textarea "*"
type textarea "Verify that the"
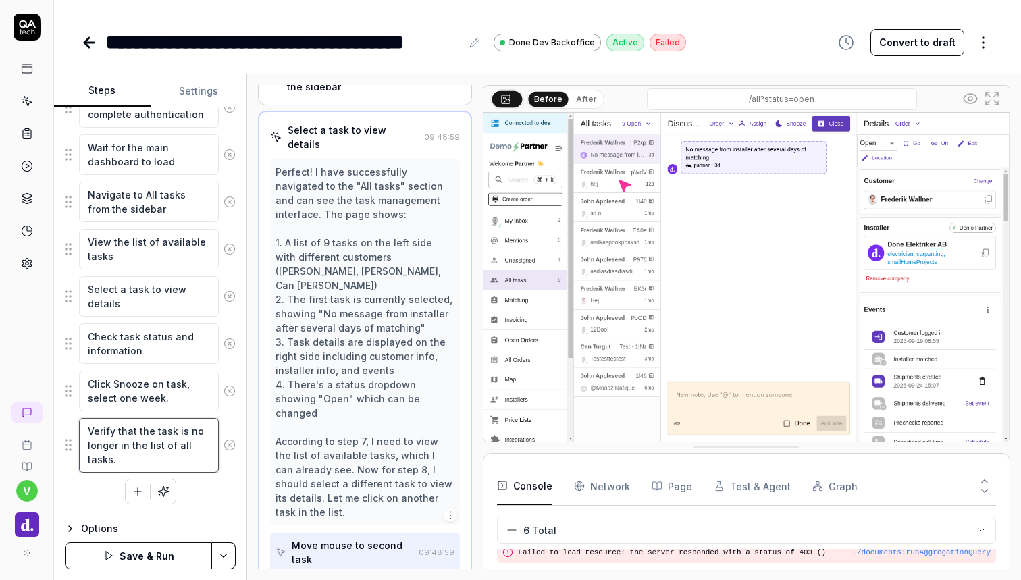
scroll to position [341, 0]
click at [155, 552] on button "Save & Run" at bounding box center [138, 555] width 147 height 27
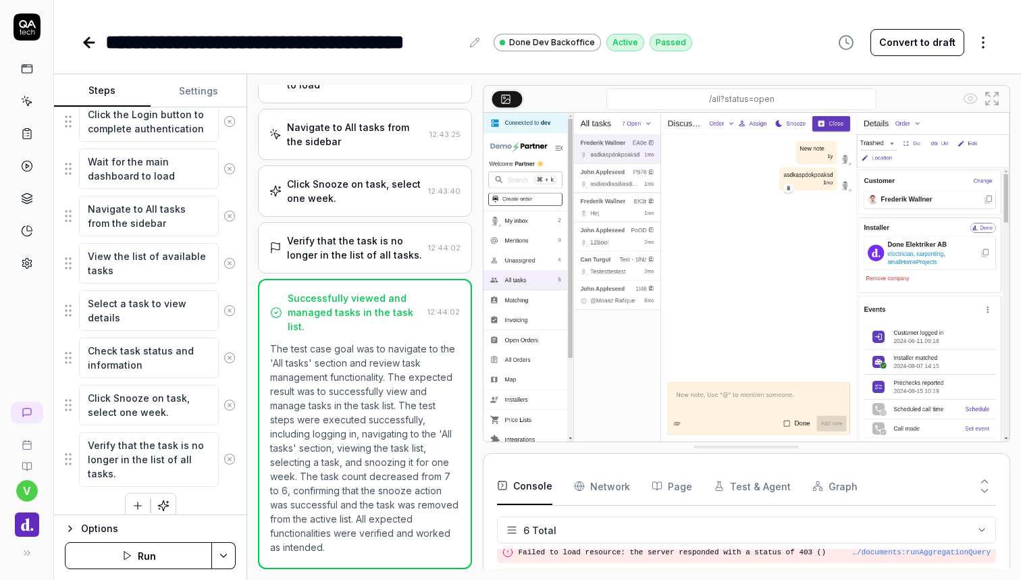
click at [28, 127] on link at bounding box center [27, 134] width 24 height 24
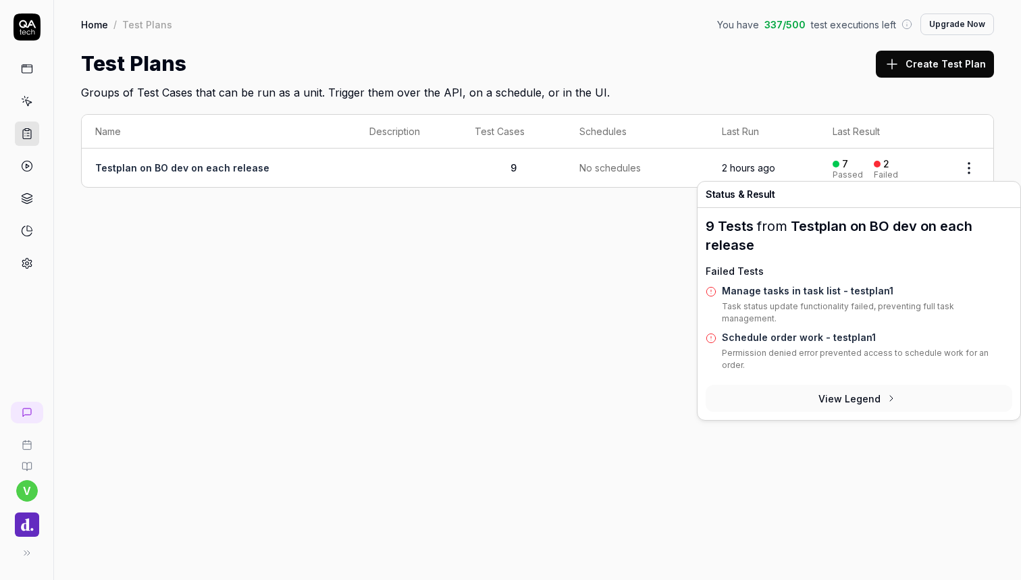
click at [886, 159] on div "2" at bounding box center [886, 164] width 6 height 12
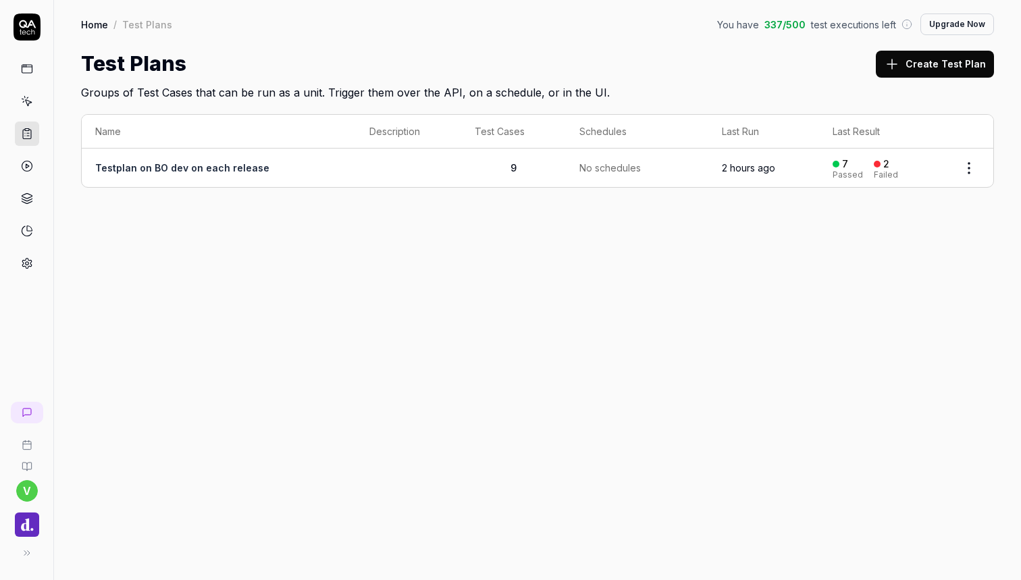
click at [882, 171] on div "Failed" at bounding box center [886, 175] width 24 height 8
click at [204, 174] on td "Testplan on BO dev on each release" at bounding box center [219, 168] width 274 height 38
click at [197, 170] on link "Testplan on BO dev on each release" at bounding box center [182, 167] width 174 height 11
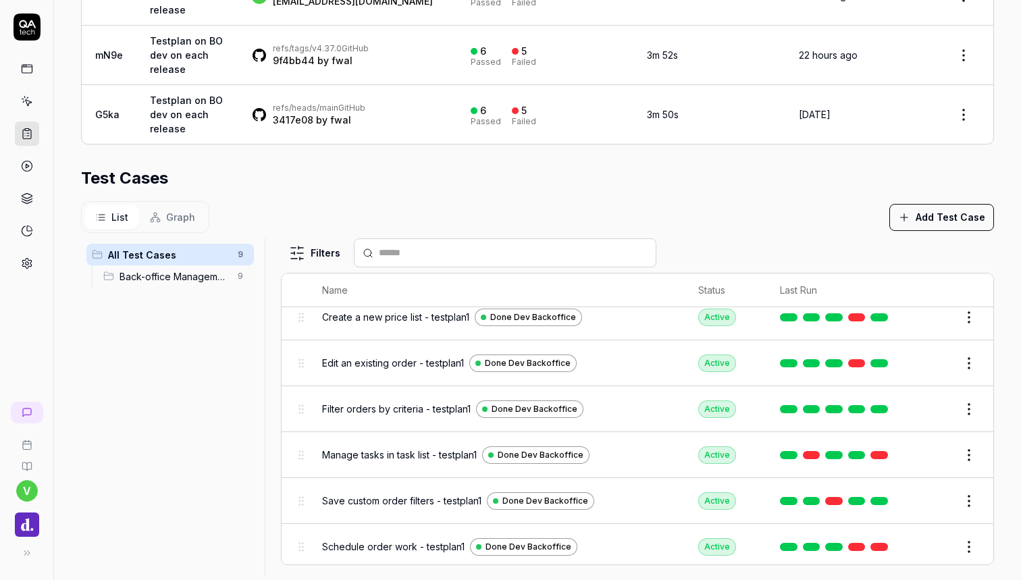
scroll to position [389, 0]
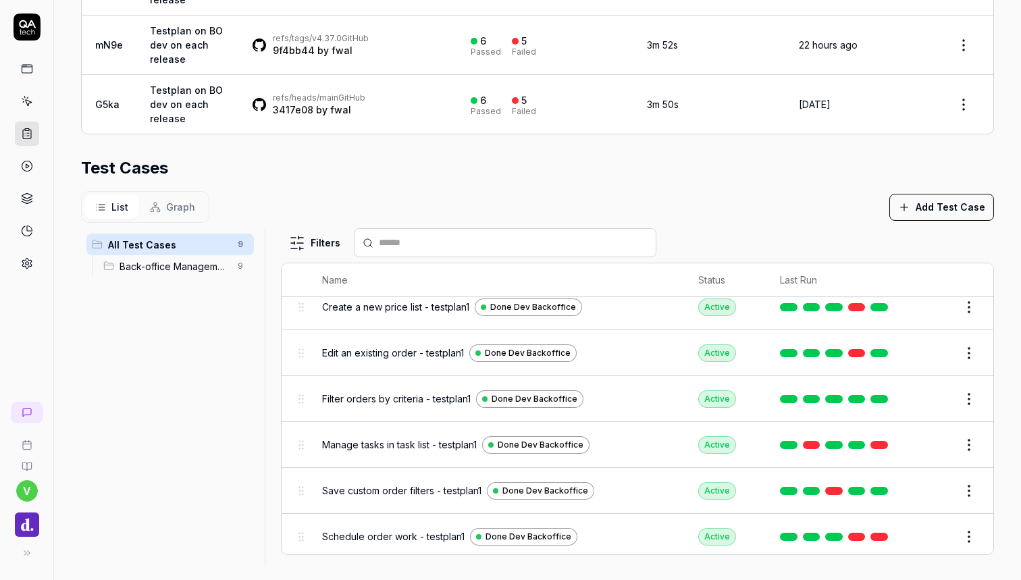
click at [407, 439] on span "Manage tasks in task list - testplan1" at bounding box center [399, 445] width 155 height 14
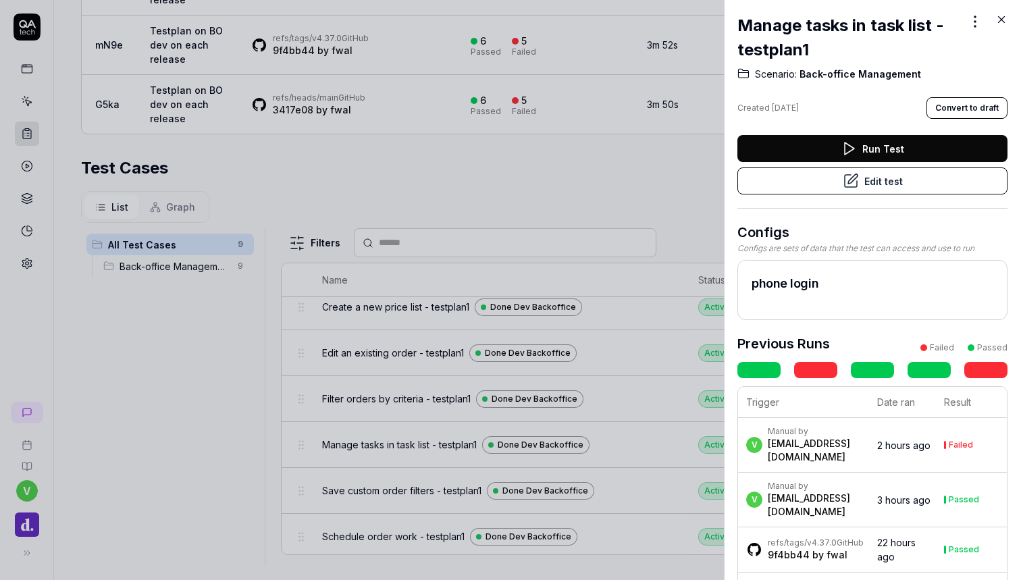
click at [896, 182] on button "Edit test" at bounding box center [873, 180] width 270 height 27
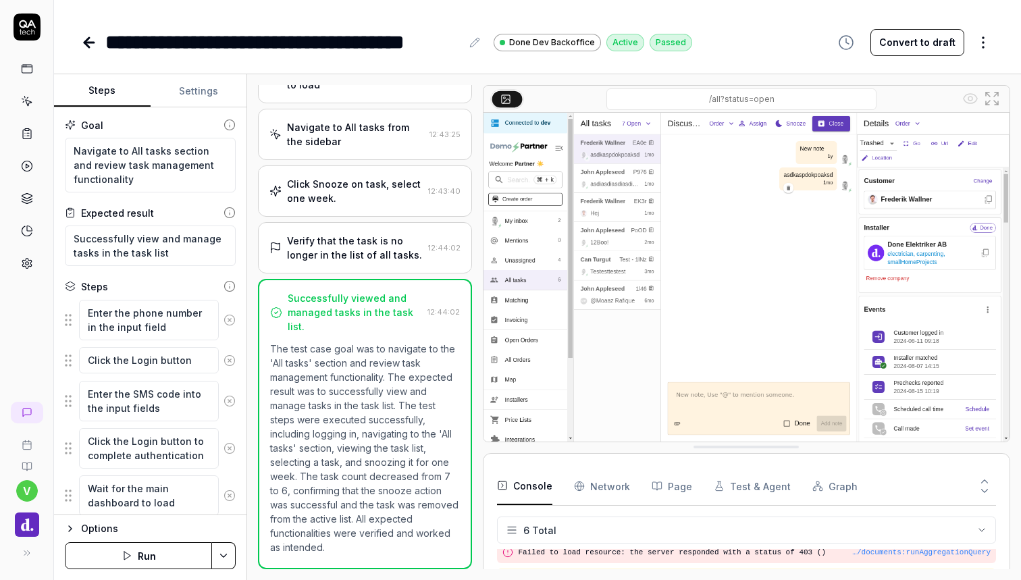
scroll to position [309, 0]
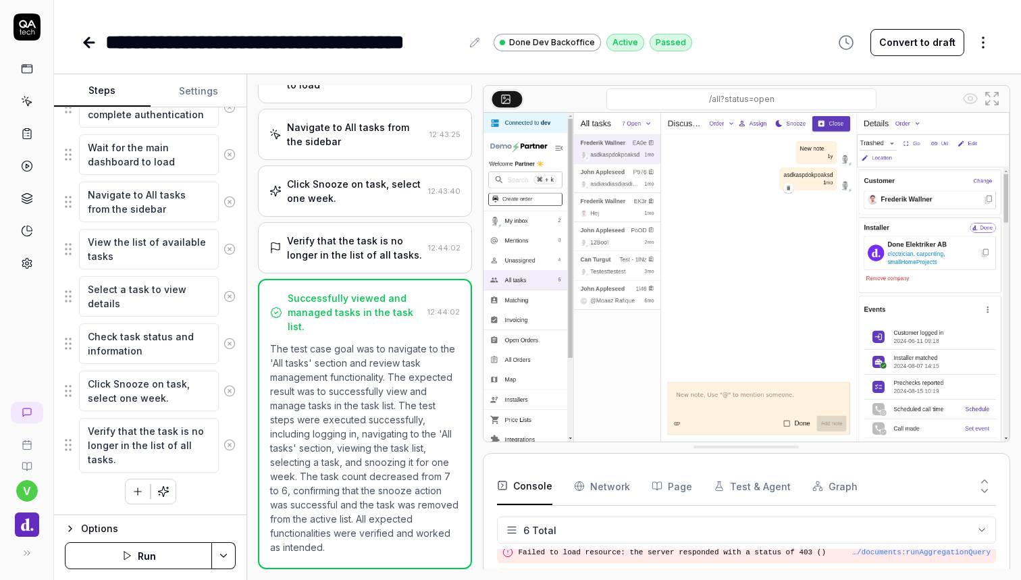
scroll to position [341, 0]
click at [24, 132] on icon at bounding box center [27, 134] width 12 height 12
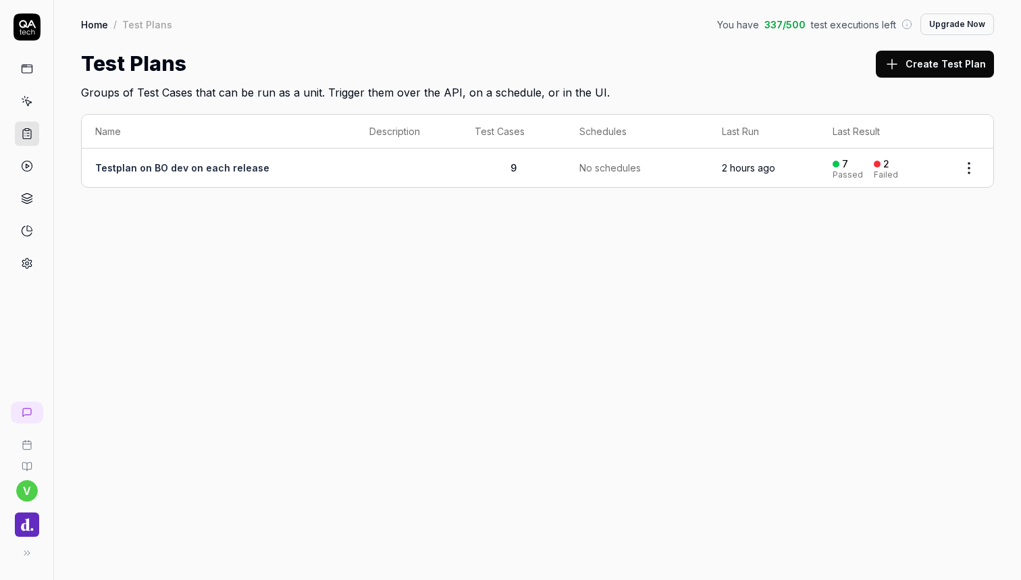
click at [877, 171] on div "Failed" at bounding box center [886, 175] width 24 height 8
click at [886, 163] on div "2" at bounding box center [886, 164] width 6 height 12
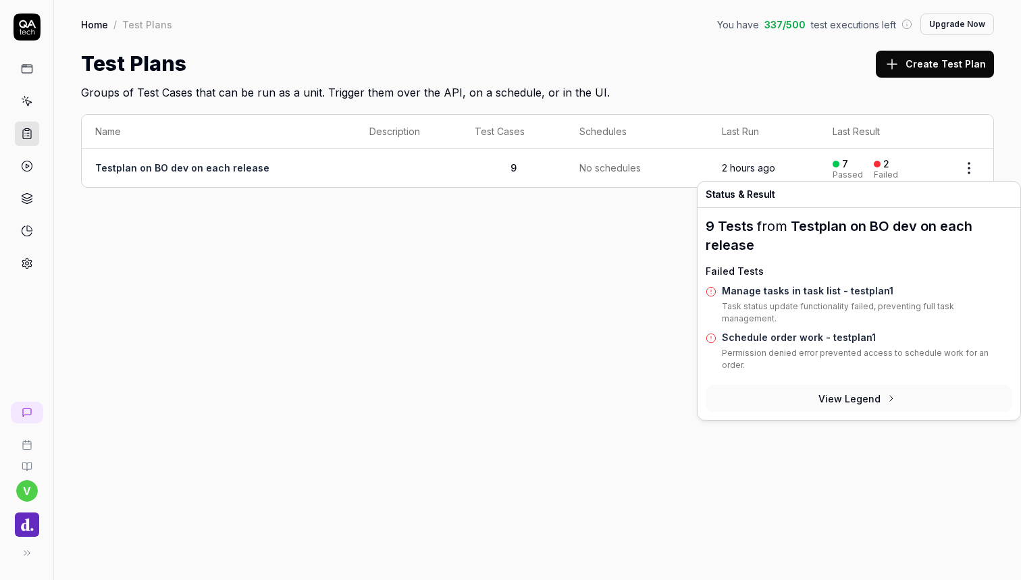
click at [819, 332] on link "Schedule order work - testplan1" at bounding box center [799, 337] width 154 height 11
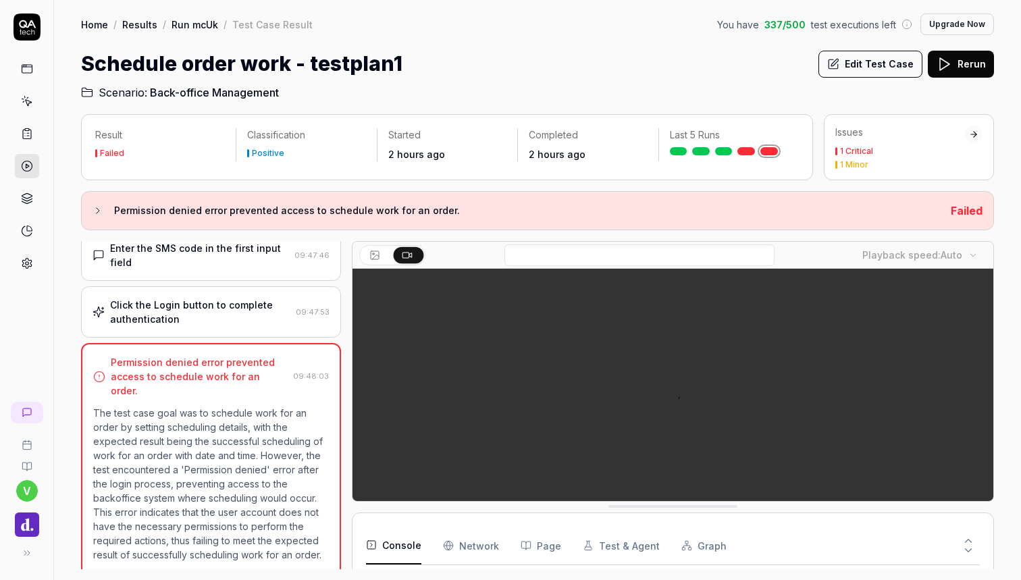
scroll to position [166, 0]
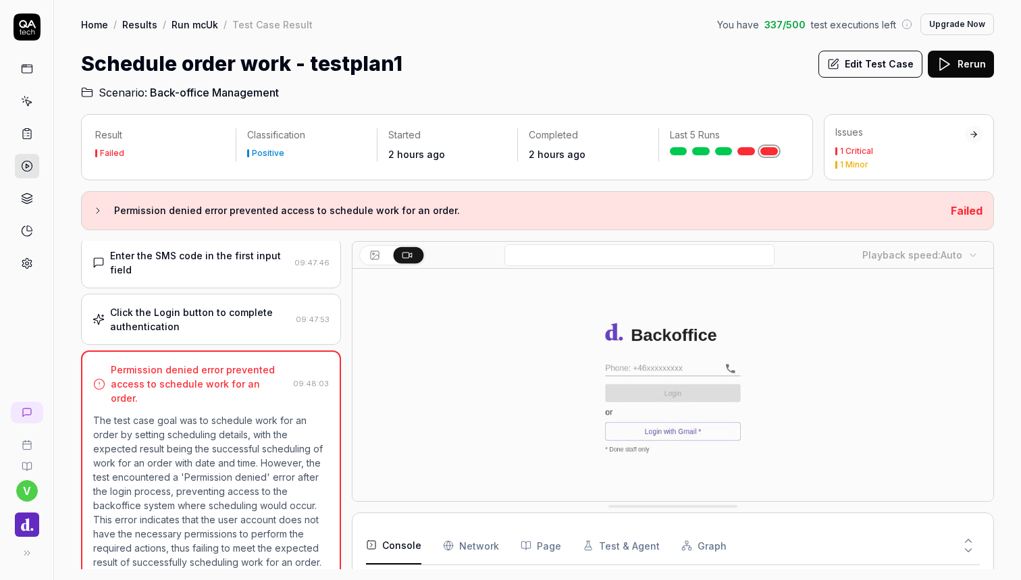
click at [215, 333] on div "Click the Login button to complete authentication 09:47:53" at bounding box center [211, 319] width 260 height 51
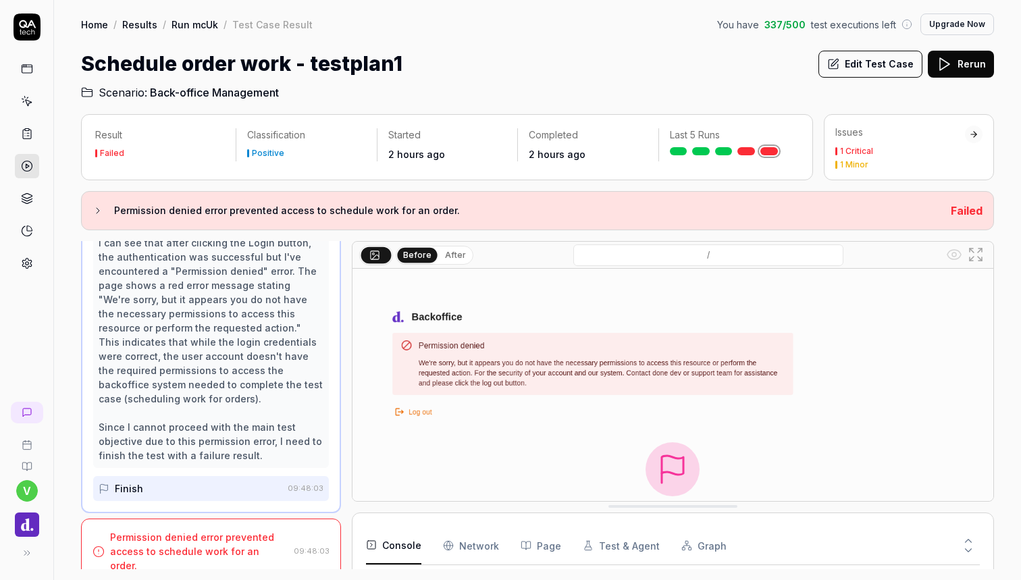
scroll to position [0, 0]
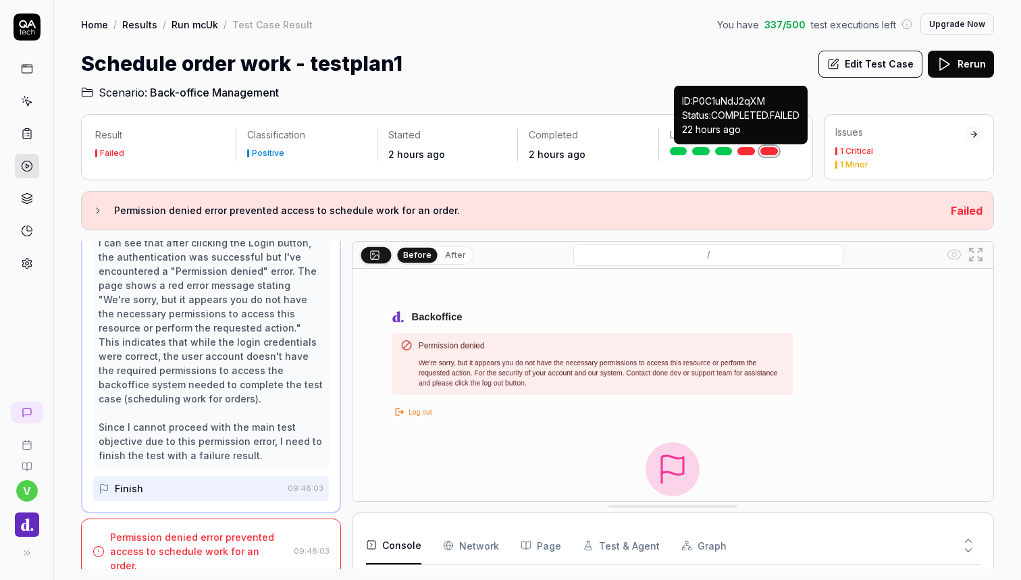
click at [748, 150] on link at bounding box center [747, 151] width 18 height 8
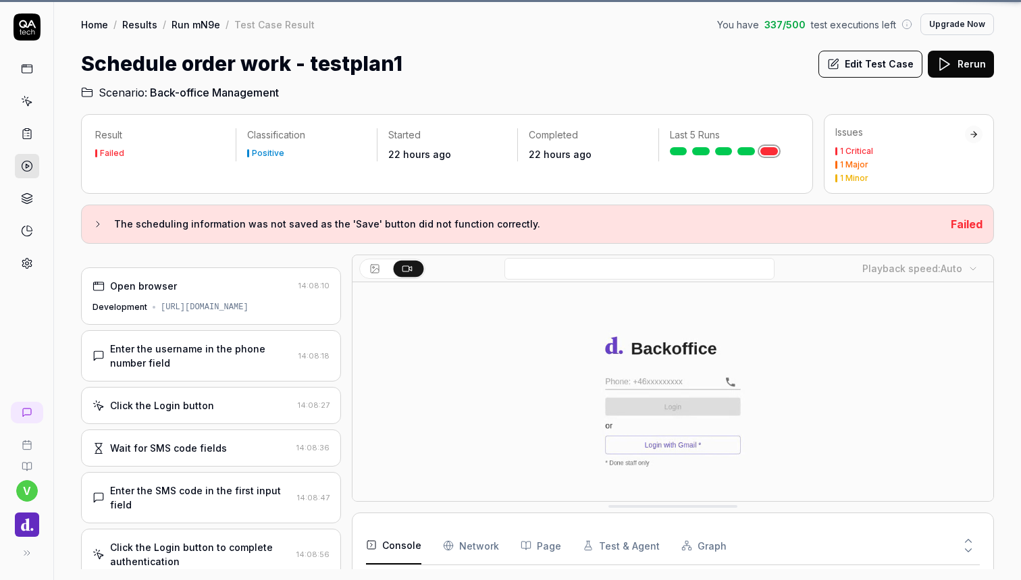
click at [744, 143] on div "Last 5 Runs" at bounding box center [729, 141] width 140 height 27
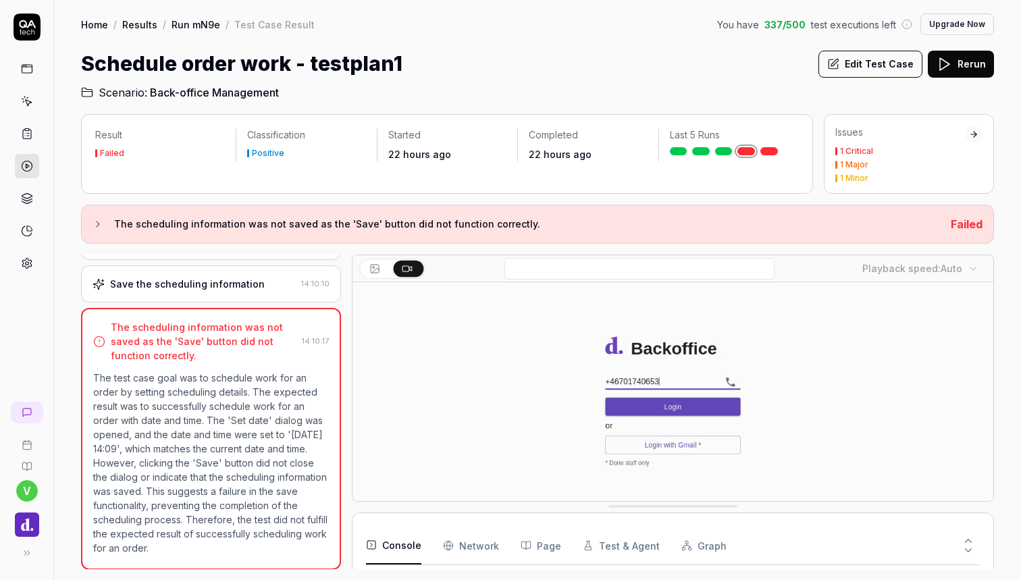
click at [385, 80] on h2 "Scenario: Back-office Management" at bounding box center [537, 90] width 913 height 22
click at [24, 174] on link at bounding box center [27, 166] width 24 height 24
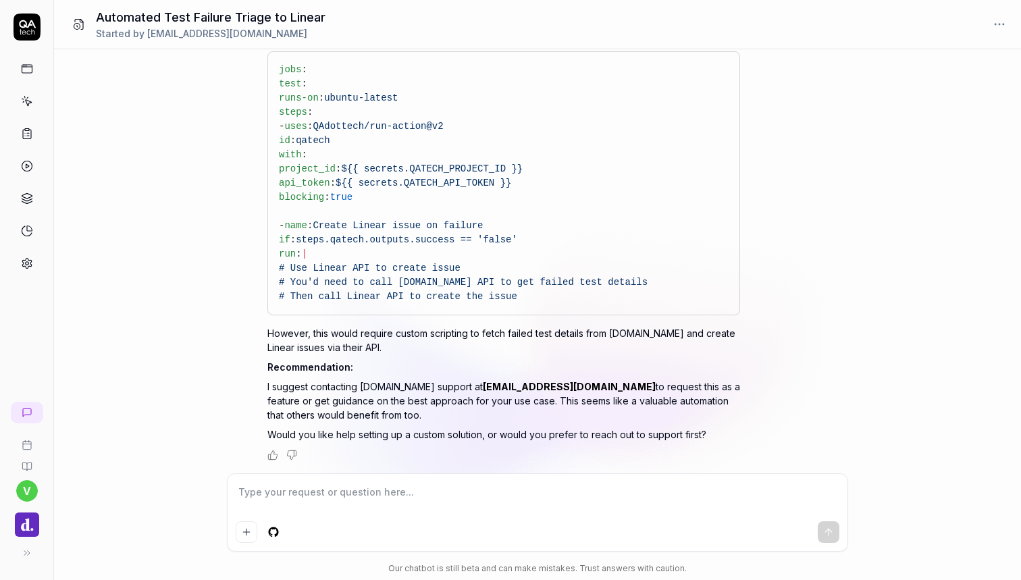
scroll to position [430, 0]
type textarea "*"
